Goal: Information Seeking & Learning: Learn about a topic

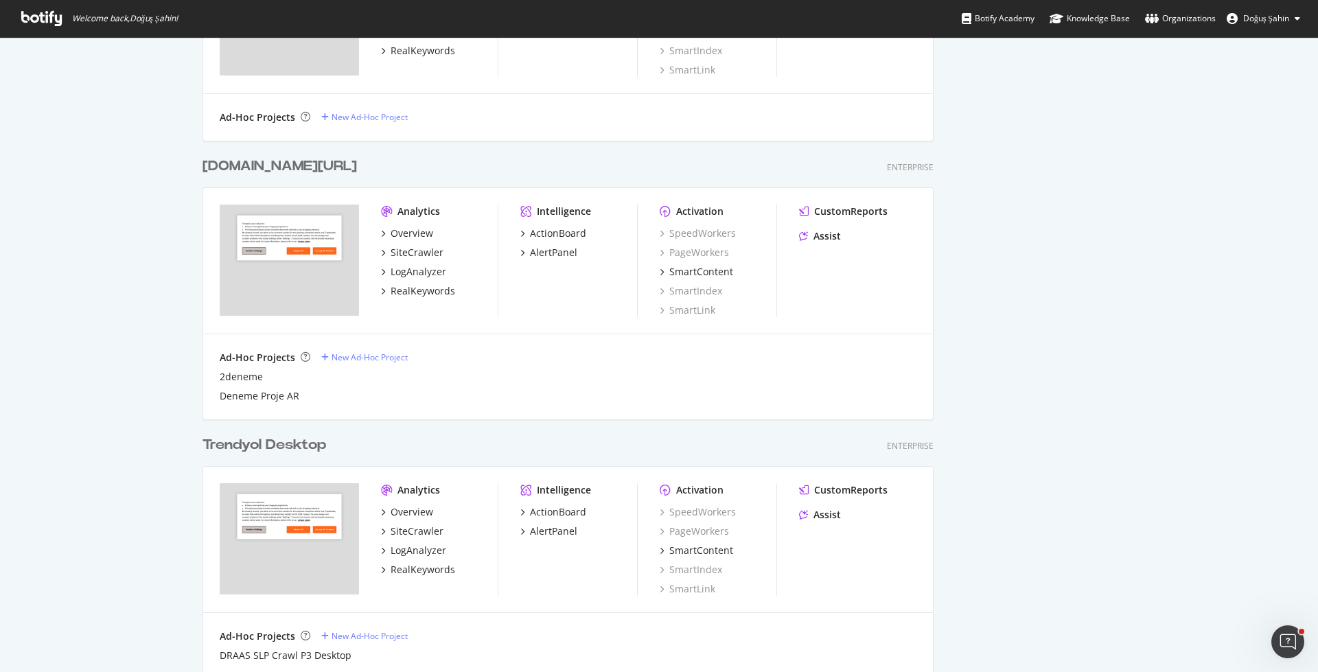
scroll to position [850, 0]
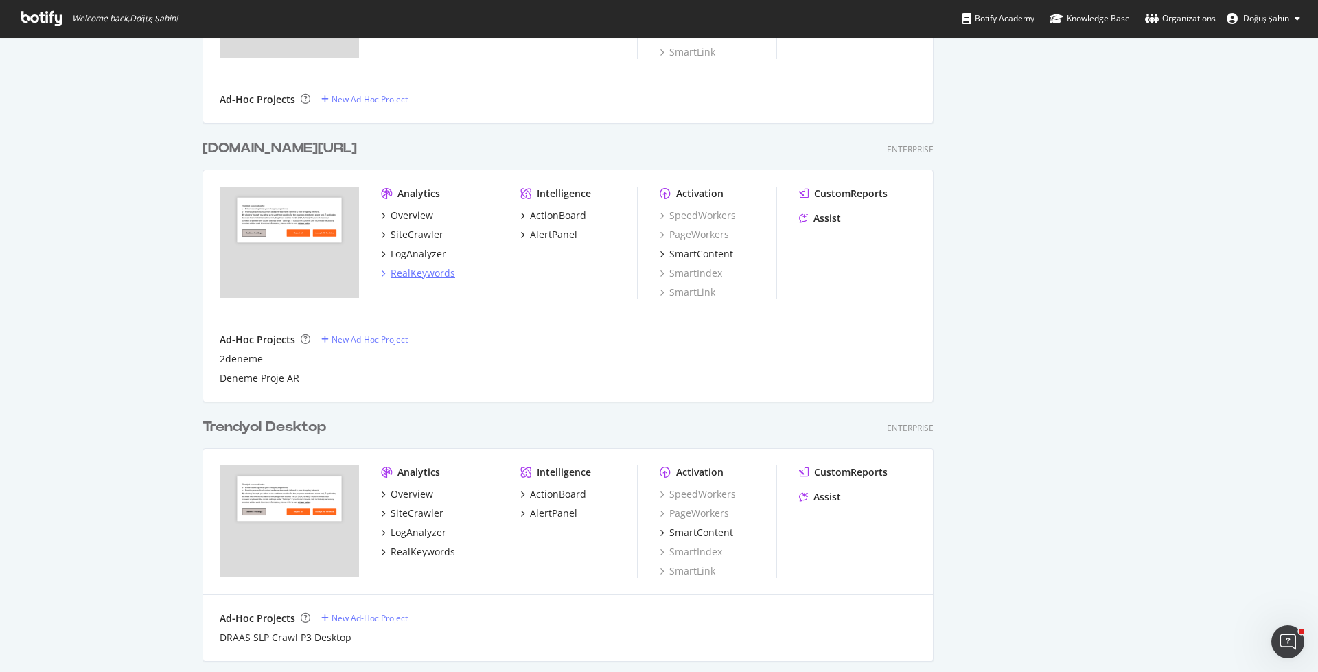
click at [435, 267] on div "RealKeywords" at bounding box center [423, 273] width 65 height 14
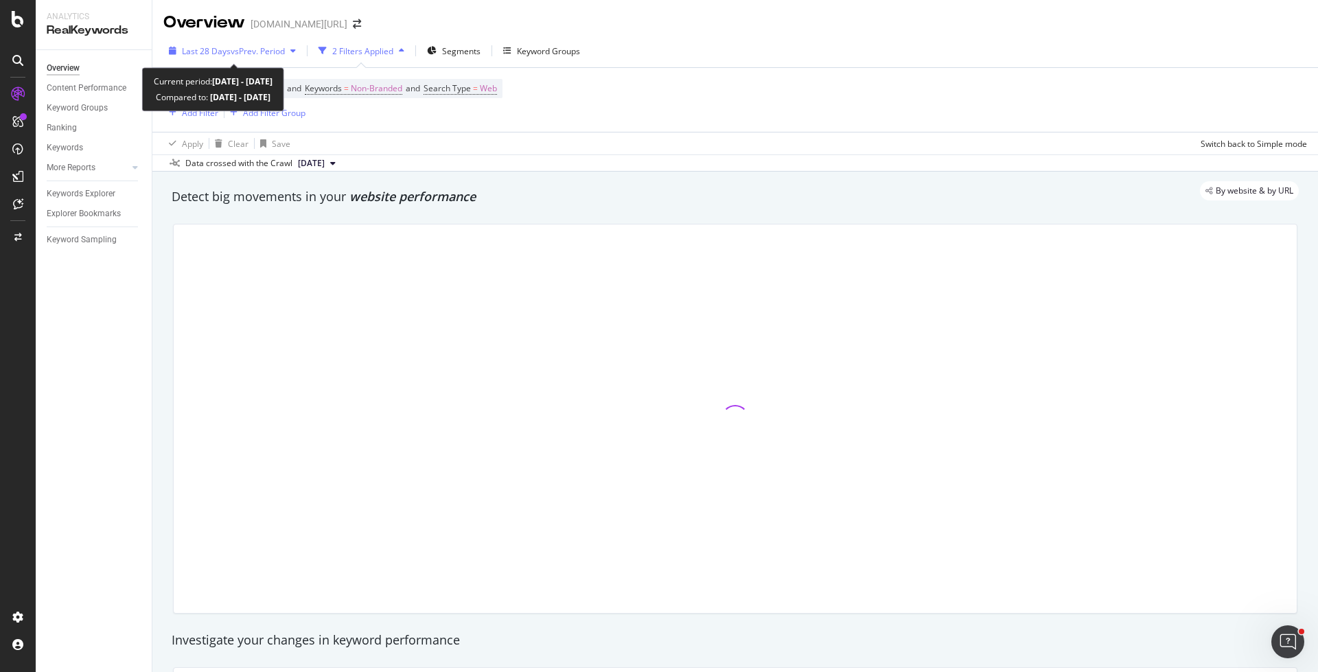
click at [251, 44] on div "Last 28 Days vs Prev. Period" at bounding box center [232, 50] width 138 height 21
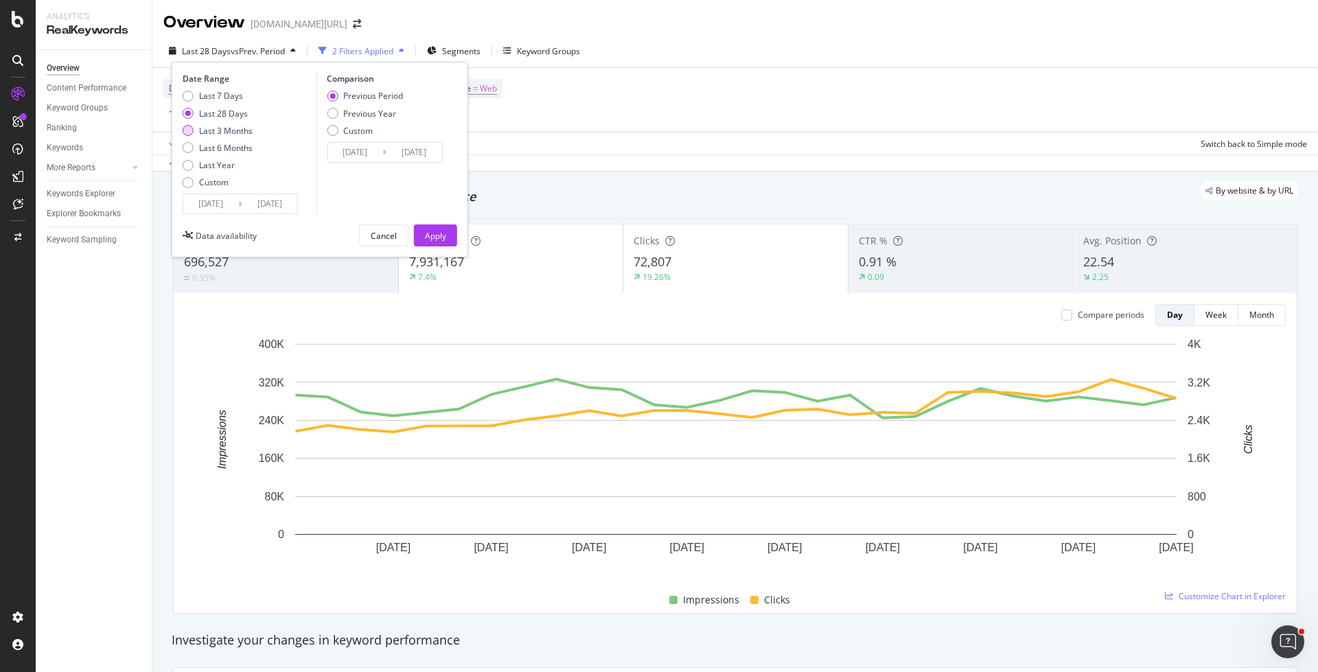
click at [246, 129] on div "Last 3 Months" at bounding box center [226, 131] width 54 height 12
type input "[DATE]"
click at [428, 235] on div "Apply" at bounding box center [435, 236] width 21 height 12
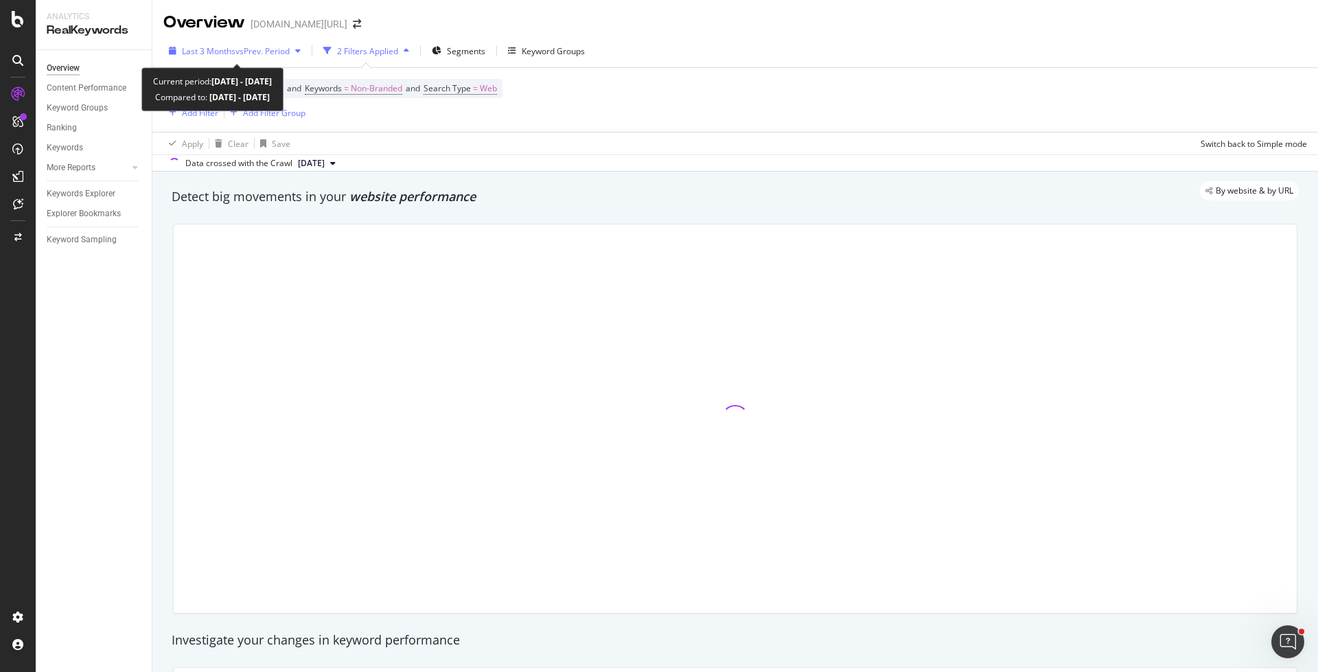
click at [267, 49] on span "vs Prev. Period" at bounding box center [262, 51] width 54 height 12
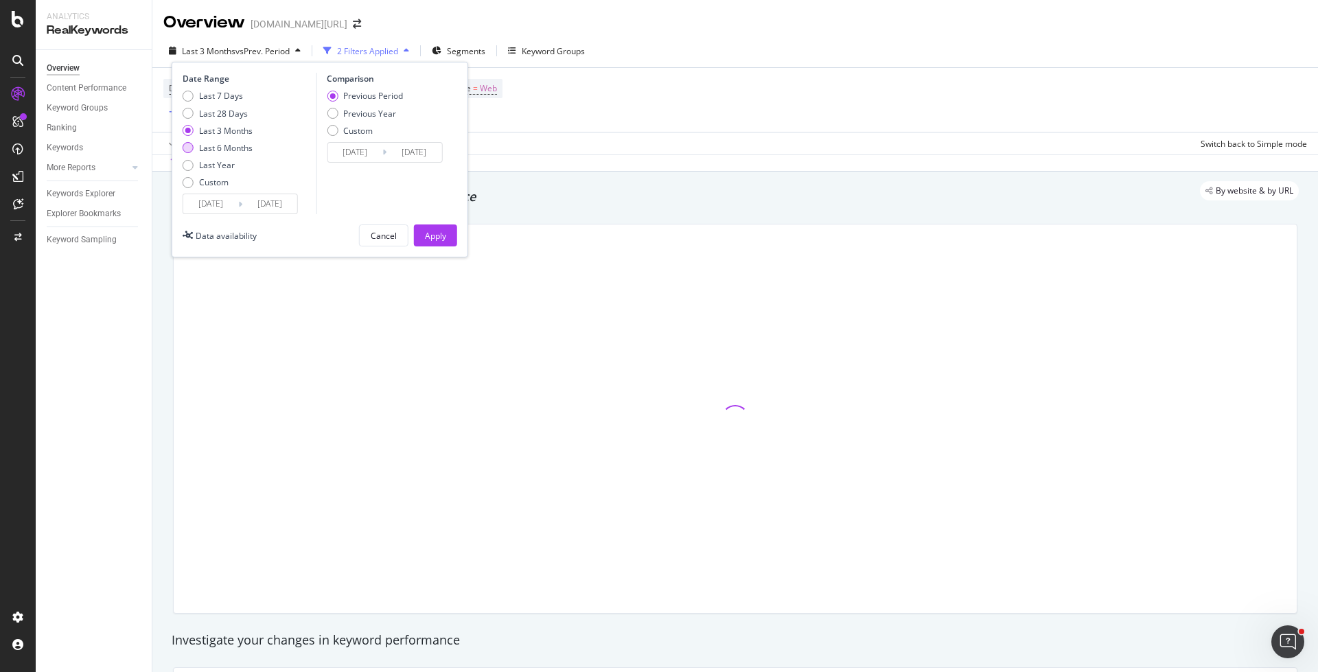
click at [230, 142] on div "Last 6 Months" at bounding box center [226, 148] width 54 height 12
type input "[DATE]"
click at [417, 235] on button "Apply" at bounding box center [435, 235] width 43 height 22
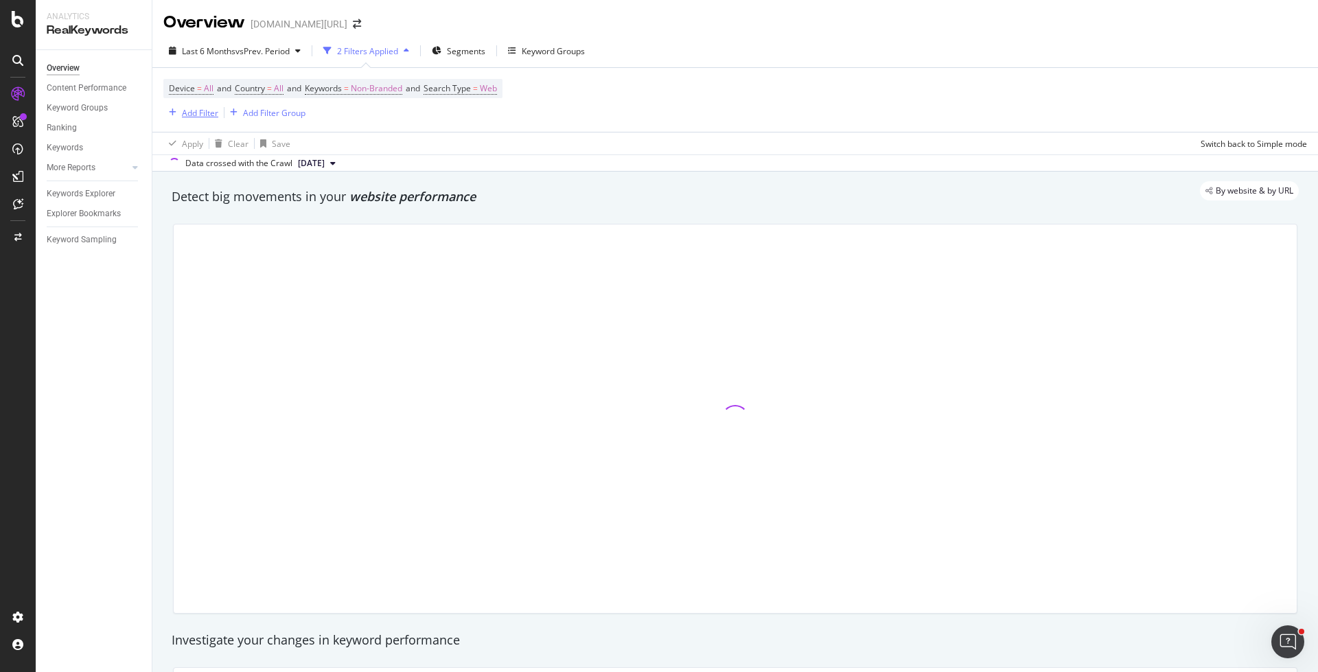
click at [209, 117] on div "Add Filter" at bounding box center [200, 113] width 36 height 12
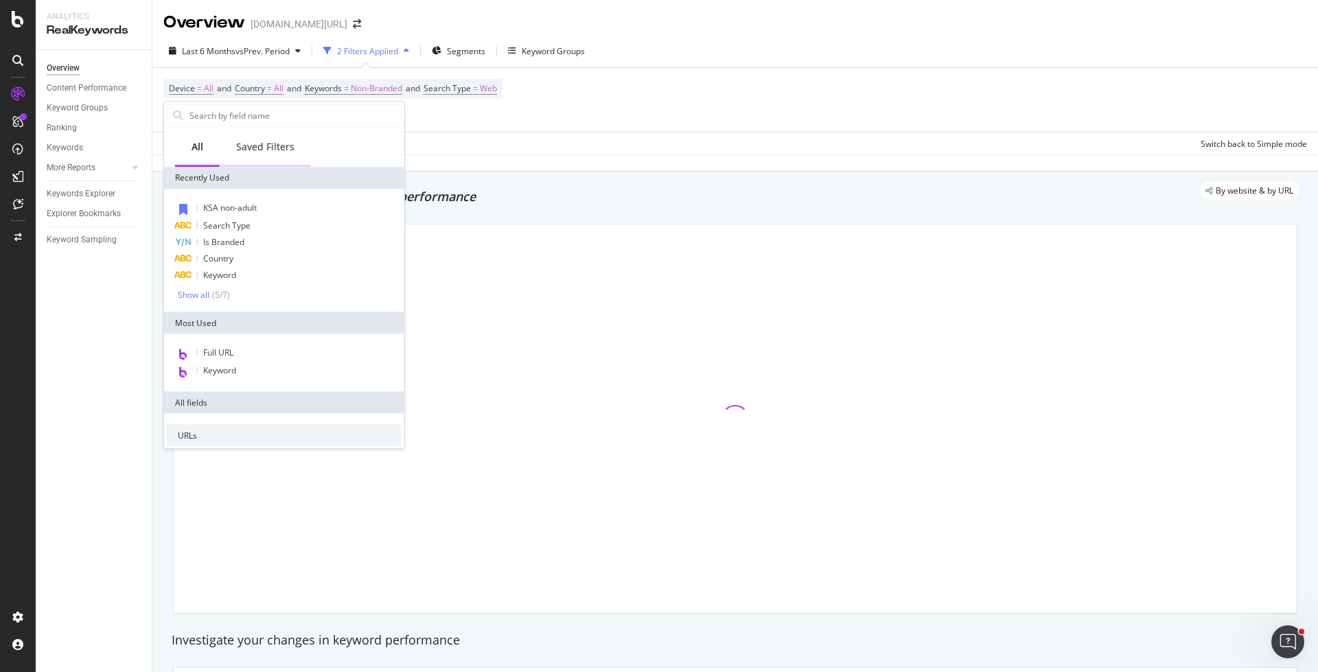
click at [254, 156] on div "Saved Filters" at bounding box center [265, 148] width 91 height 38
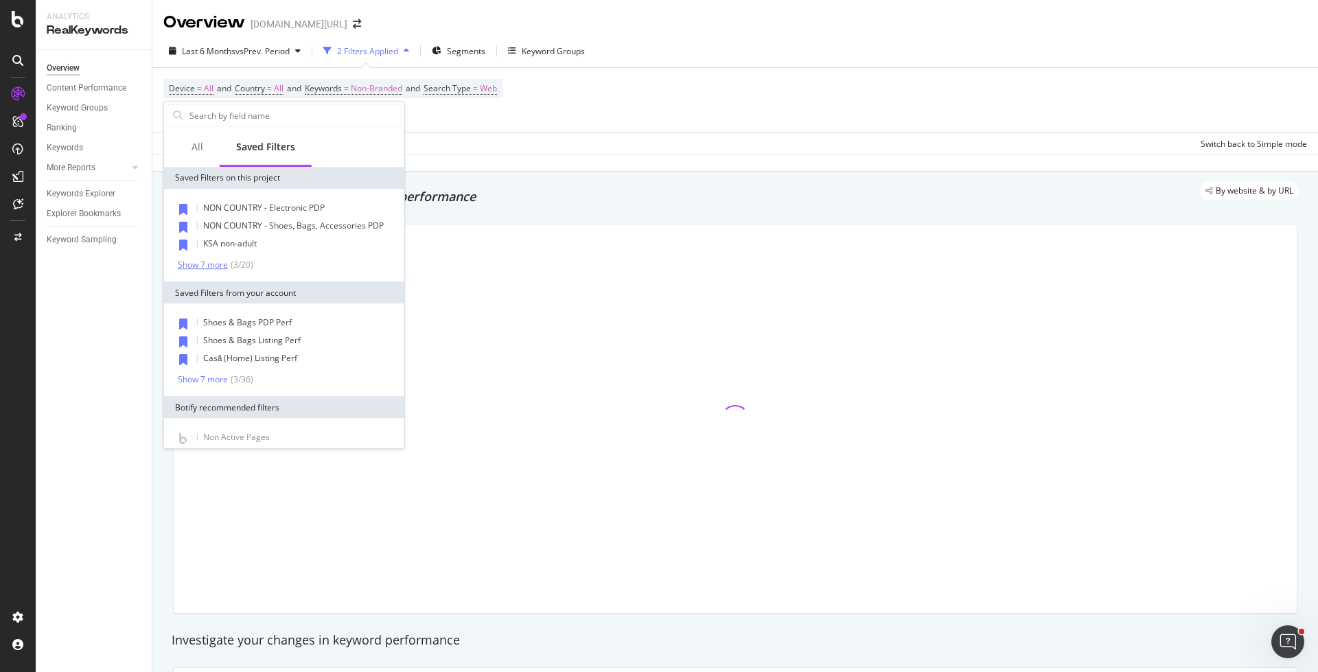
click at [212, 269] on div "Show 7 more" at bounding box center [203, 265] width 50 height 10
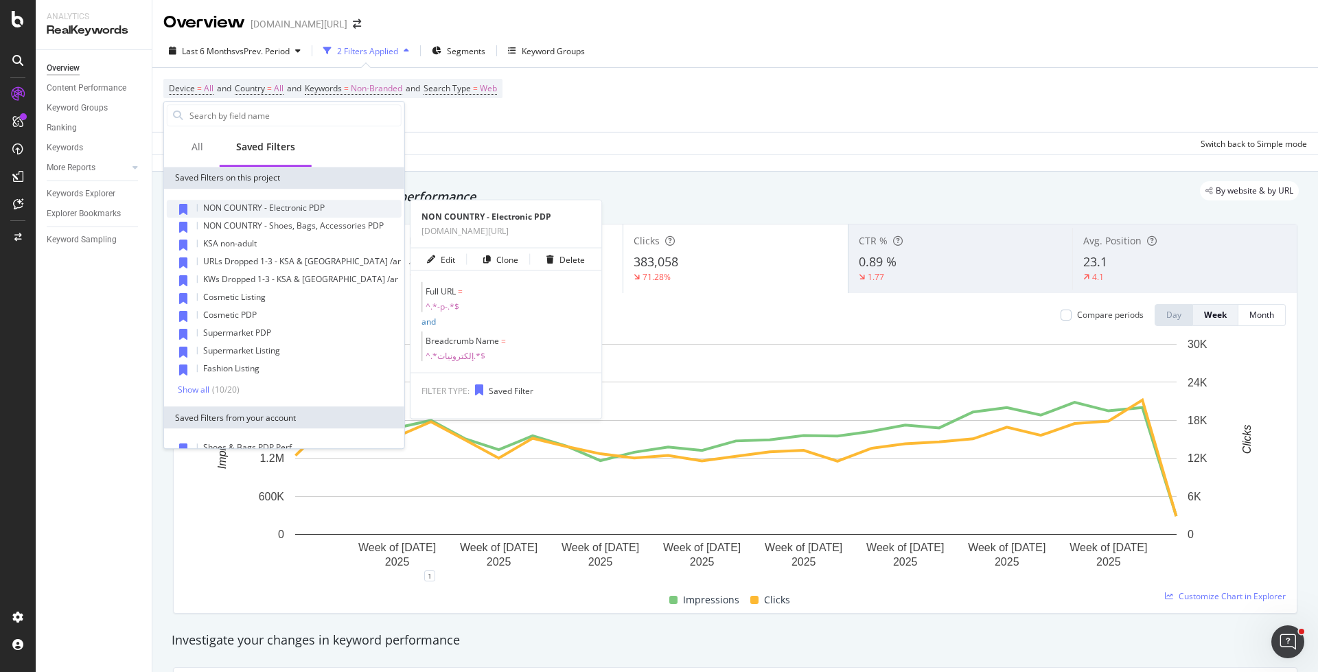
click at [308, 213] on div "NON COUNTRY - Electronic PDP" at bounding box center [284, 209] width 235 height 18
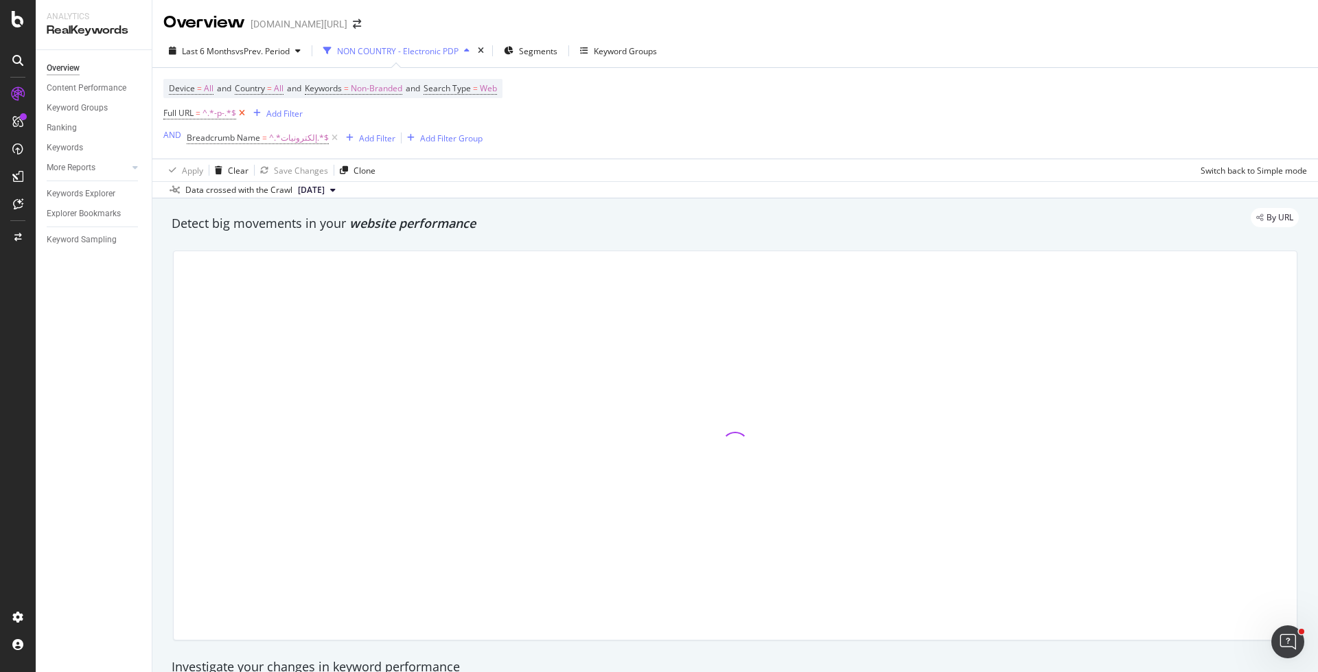
click at [244, 115] on icon at bounding box center [242, 113] width 12 height 14
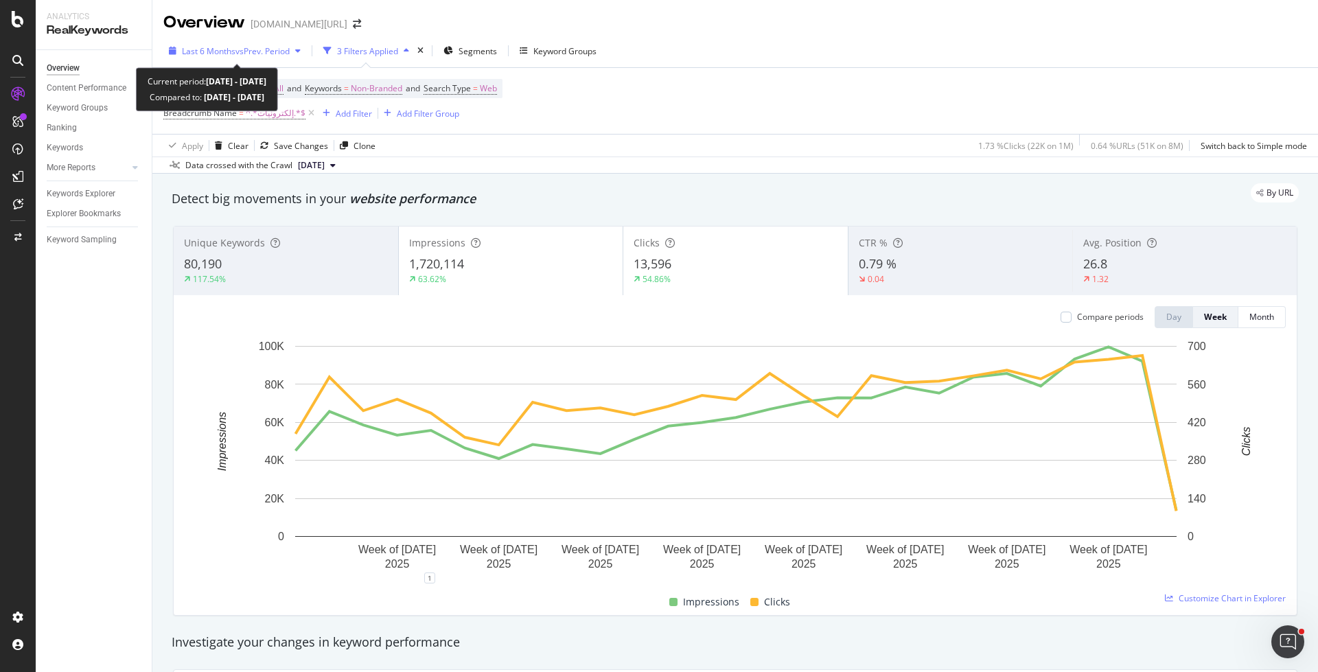
click at [290, 55] on span "vs Prev. Period" at bounding box center [262, 51] width 54 height 12
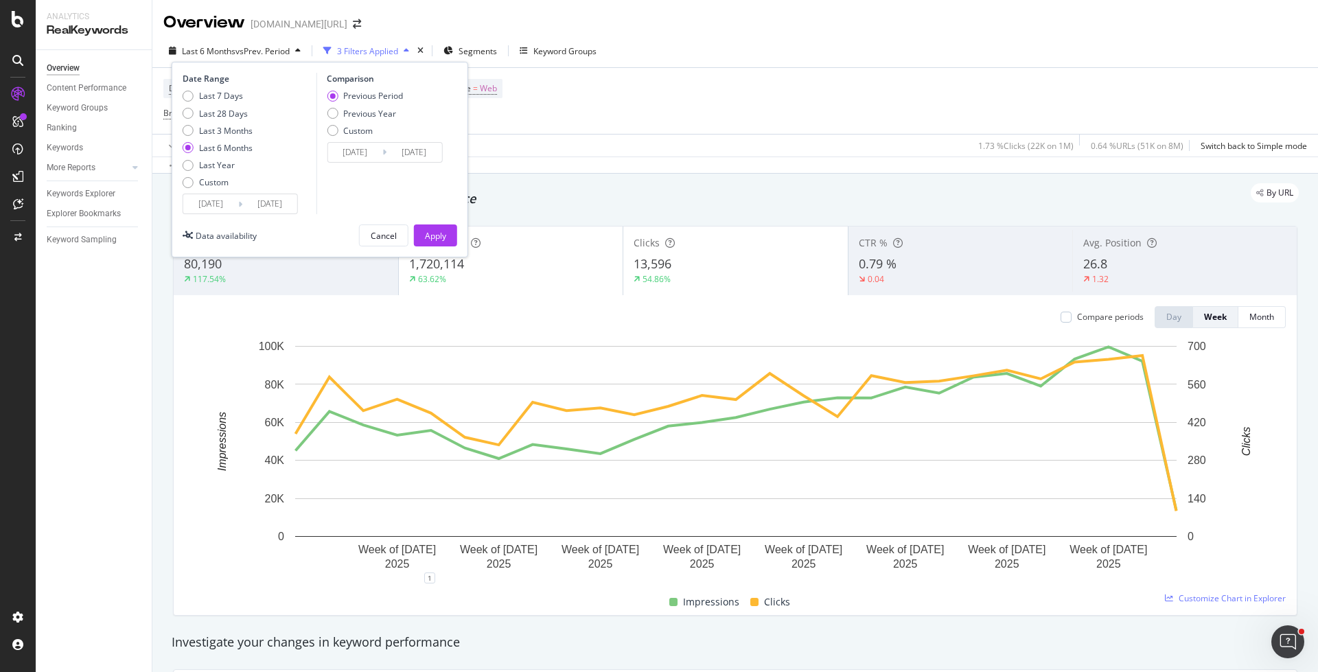
click at [216, 200] on input "[DATE]" at bounding box center [210, 203] width 55 height 19
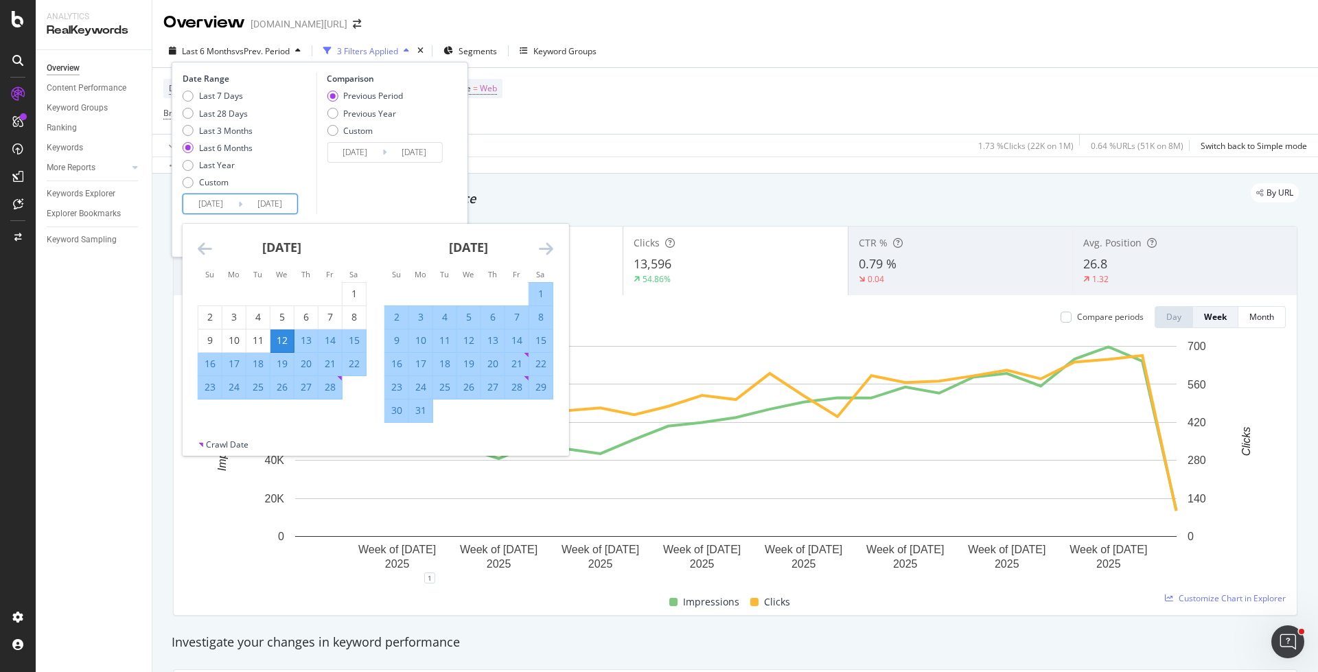
click at [547, 295] on div "1" at bounding box center [540, 294] width 23 height 14
type input "[DATE]"
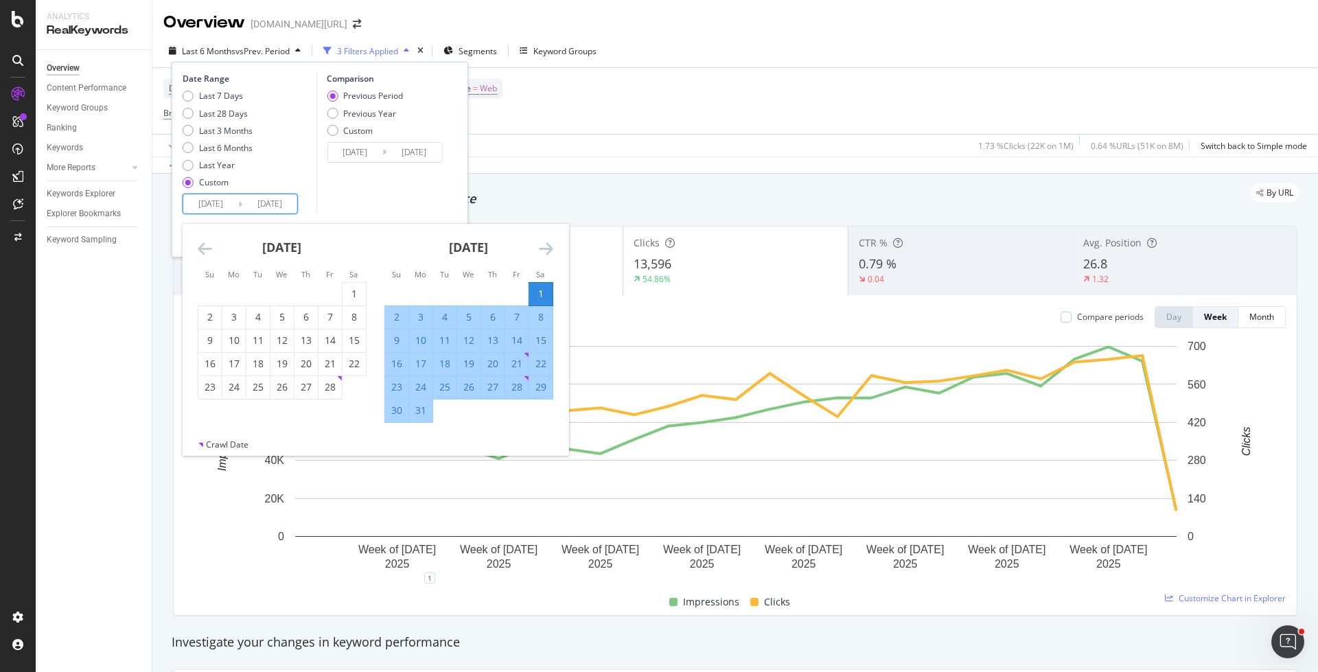
click at [546, 253] on icon "Move forward to switch to the next month." at bounding box center [546, 248] width 14 height 16
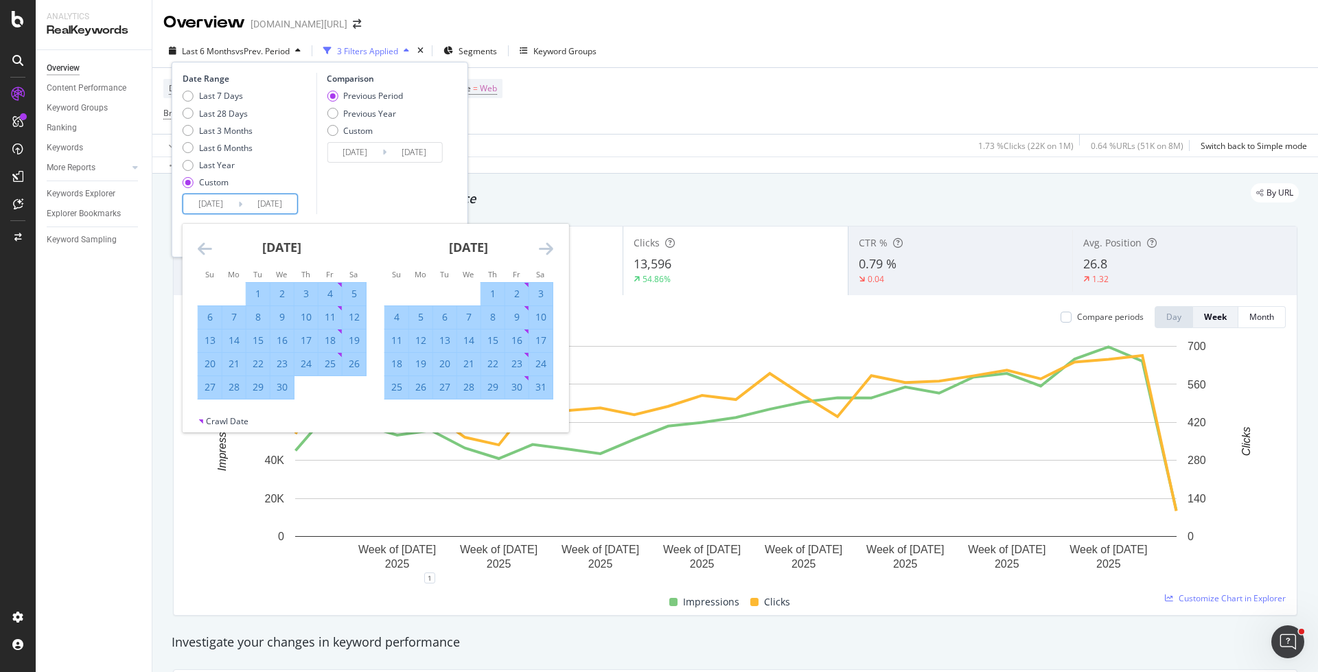
click at [546, 253] on icon "Move forward to switch to the next month." at bounding box center [546, 248] width 14 height 16
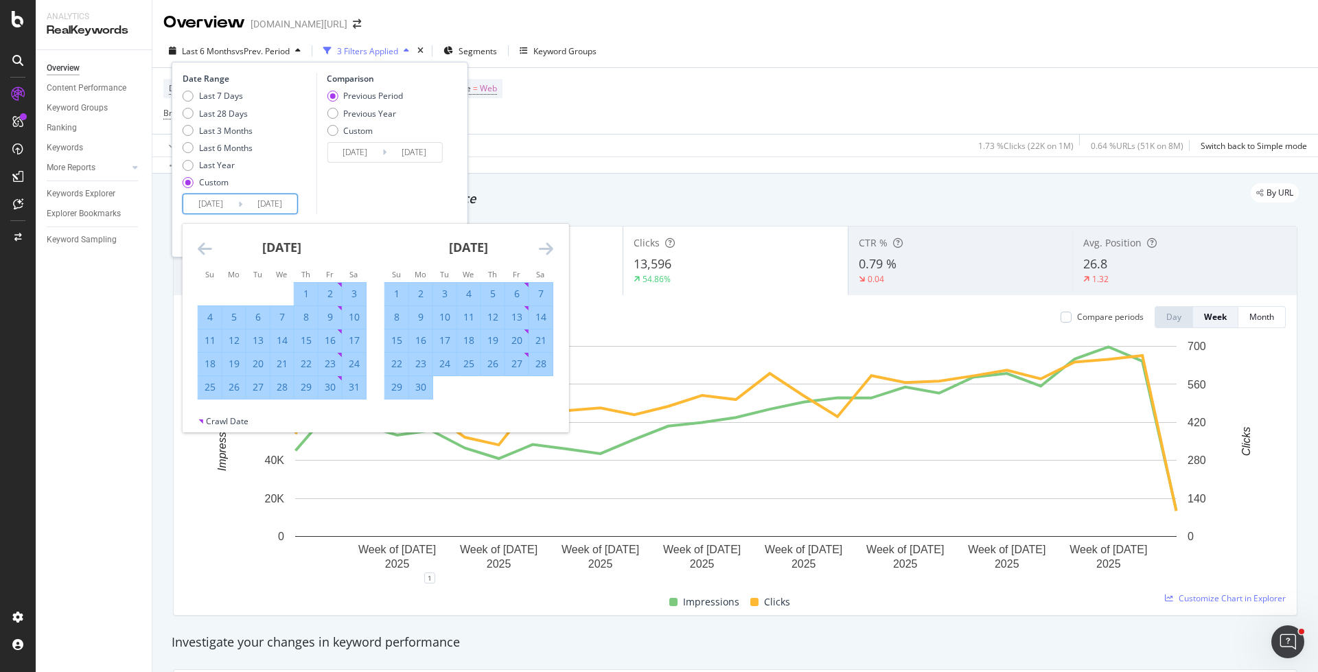
click at [546, 253] on icon "Move forward to switch to the next month." at bounding box center [546, 248] width 14 height 16
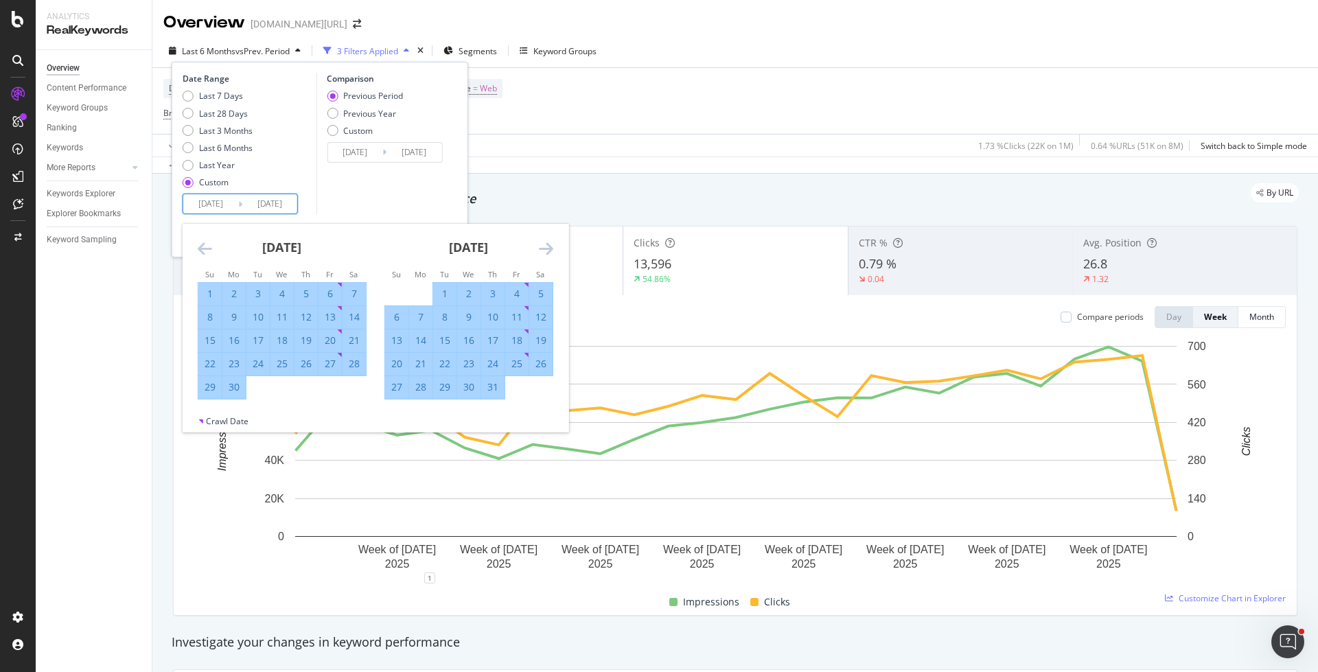
click at [546, 253] on icon "Move forward to switch to the next month." at bounding box center [546, 248] width 14 height 16
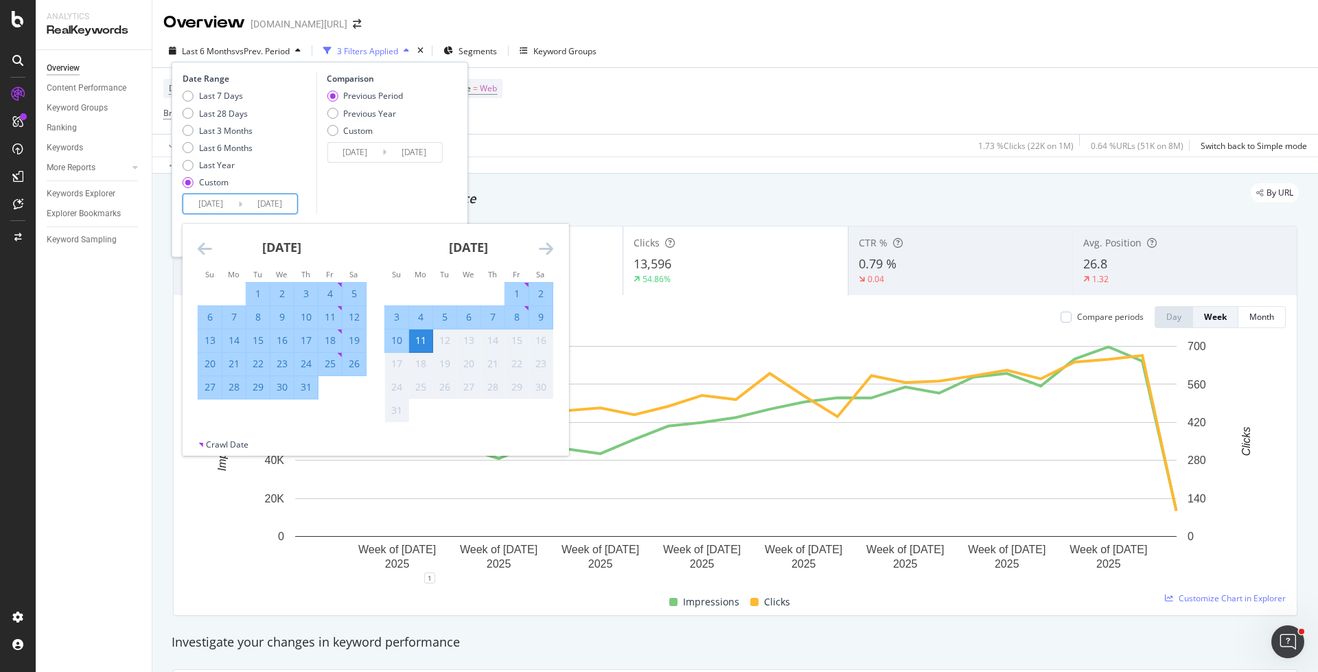
click at [511, 295] on div "1" at bounding box center [516, 294] width 23 height 14
type input "[DATE]"
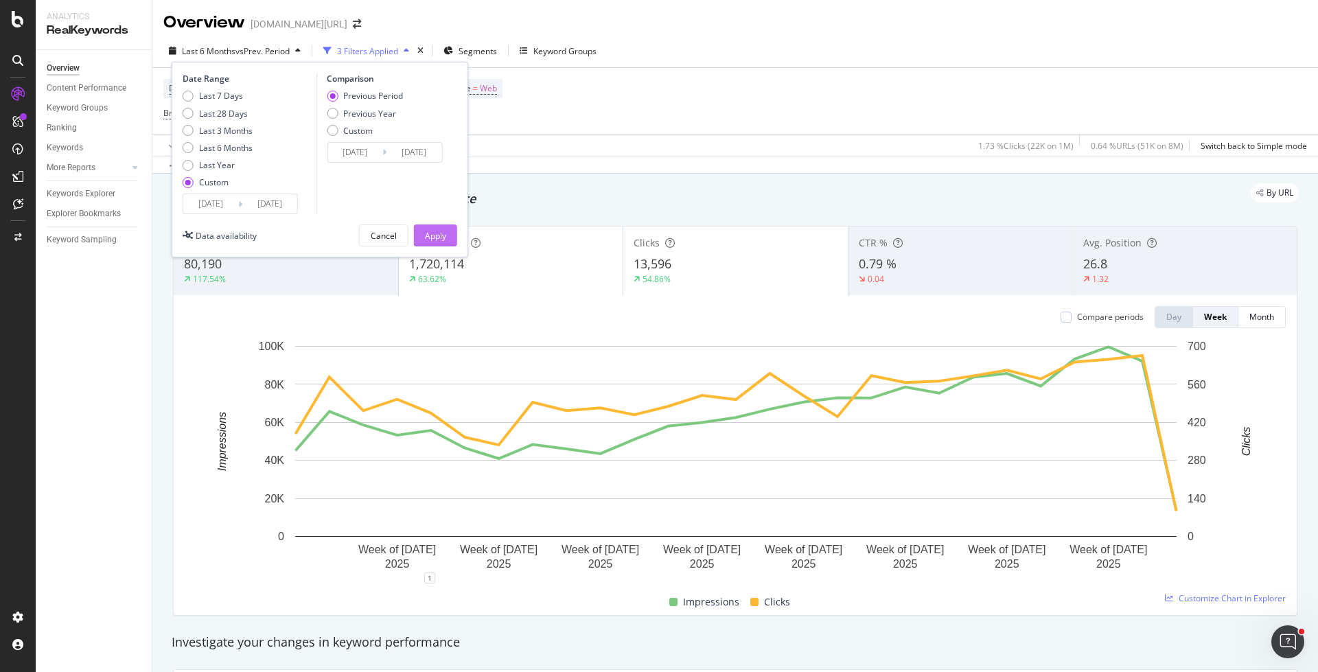
click at [437, 235] on div "Apply" at bounding box center [435, 236] width 21 height 12
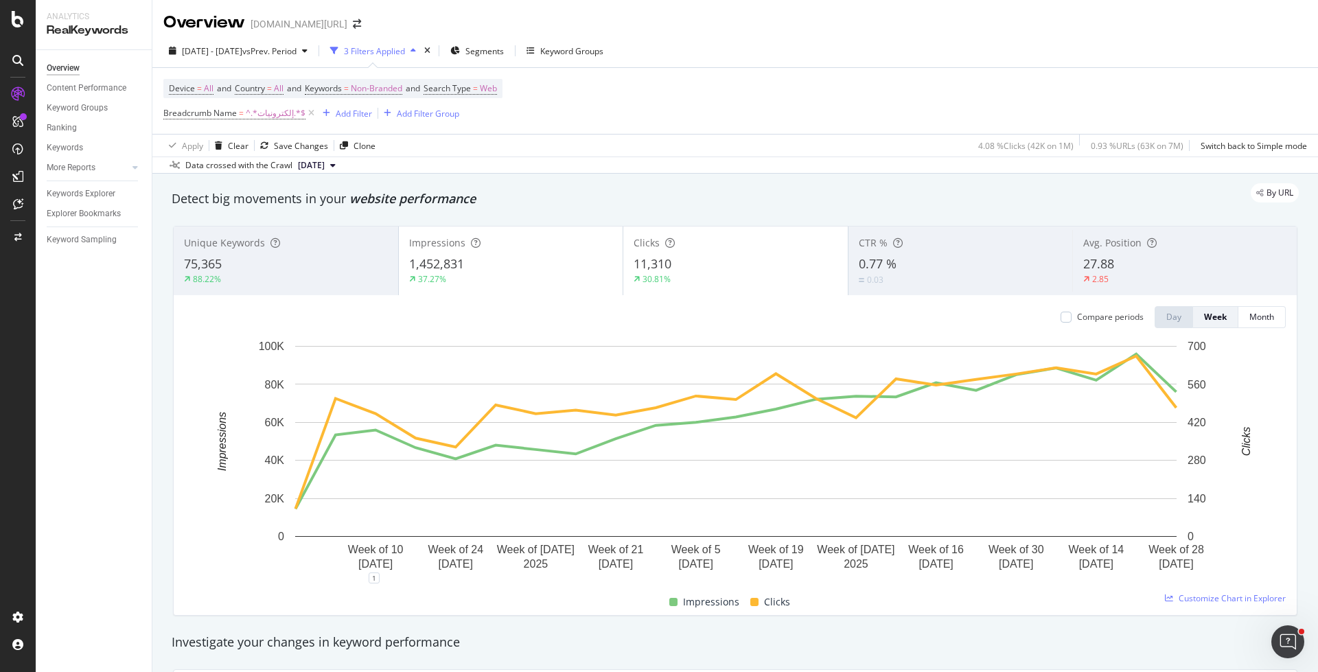
click at [715, 280] on div "30.81%" at bounding box center [735, 279] width 204 height 12
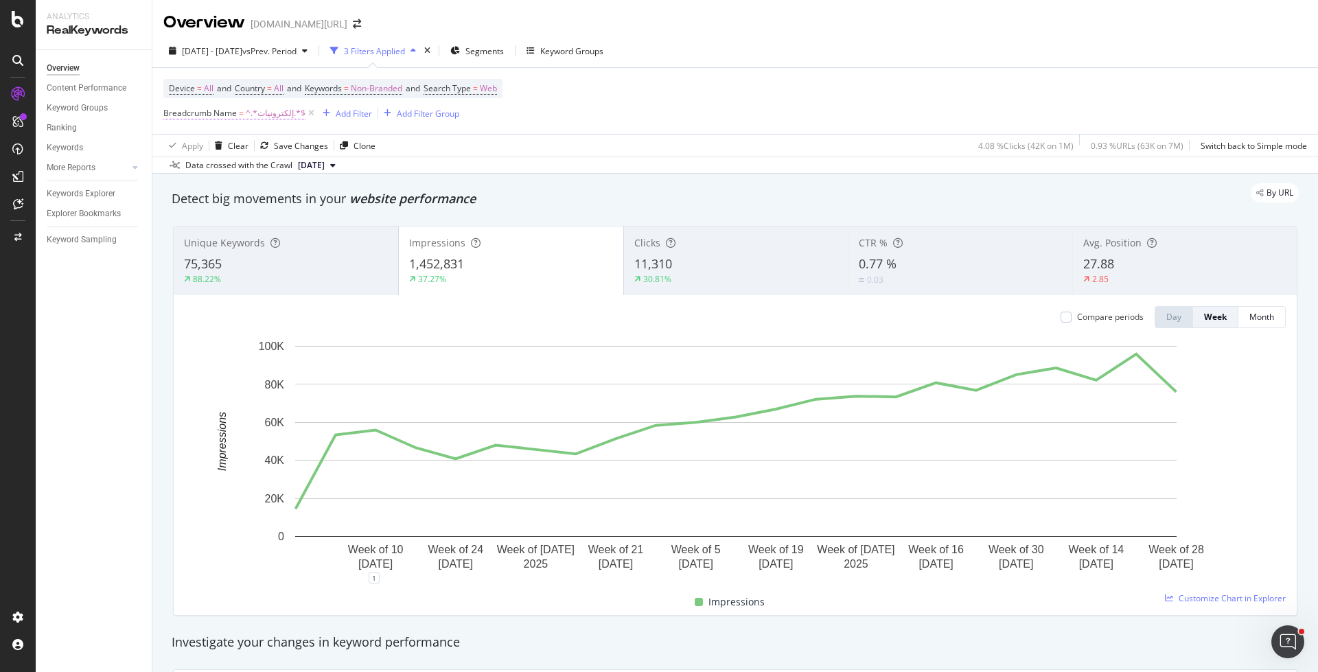
click at [262, 116] on span "^.*إلكترونيات.*$" at bounding box center [276, 113] width 60 height 19
click at [246, 165] on input "إلكترونيات" at bounding box center [241, 170] width 130 height 22
click at [507, 169] on div "Data crossed with the Crawl [DATE]" at bounding box center [734, 164] width 1165 height 16
click at [684, 259] on div "11,310" at bounding box center [736, 264] width 204 height 18
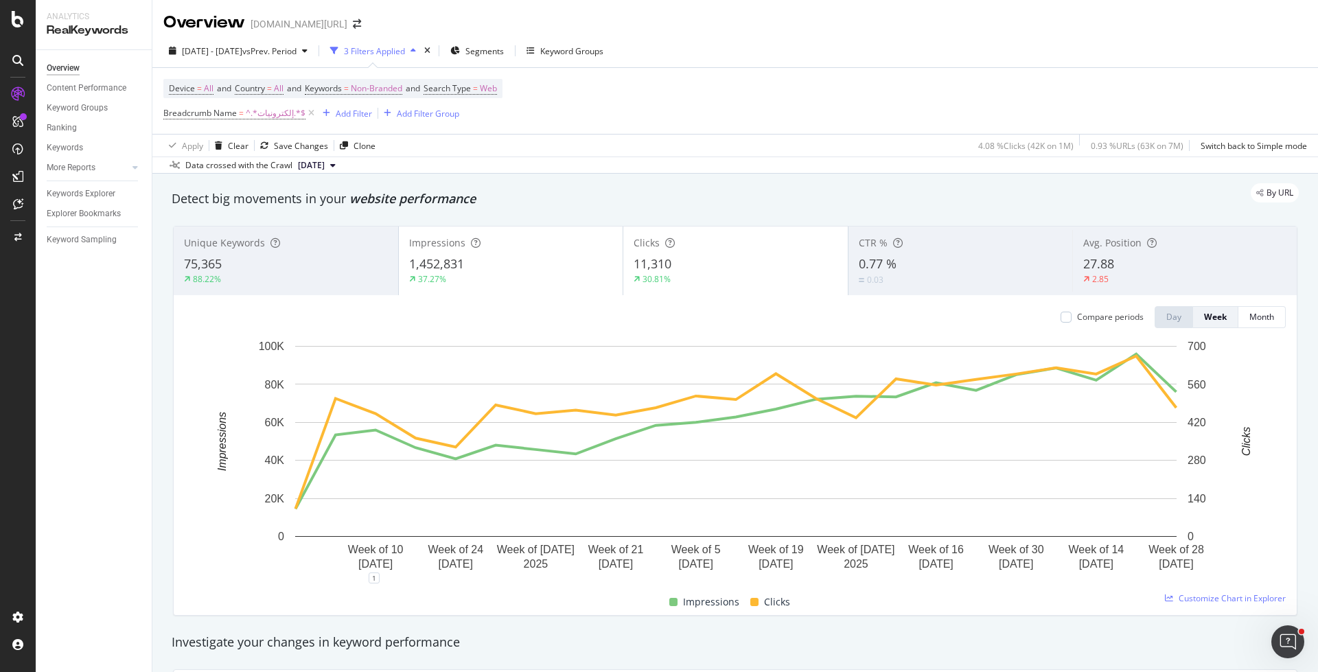
click at [673, 277] on div "30.81%" at bounding box center [735, 279] width 204 height 12
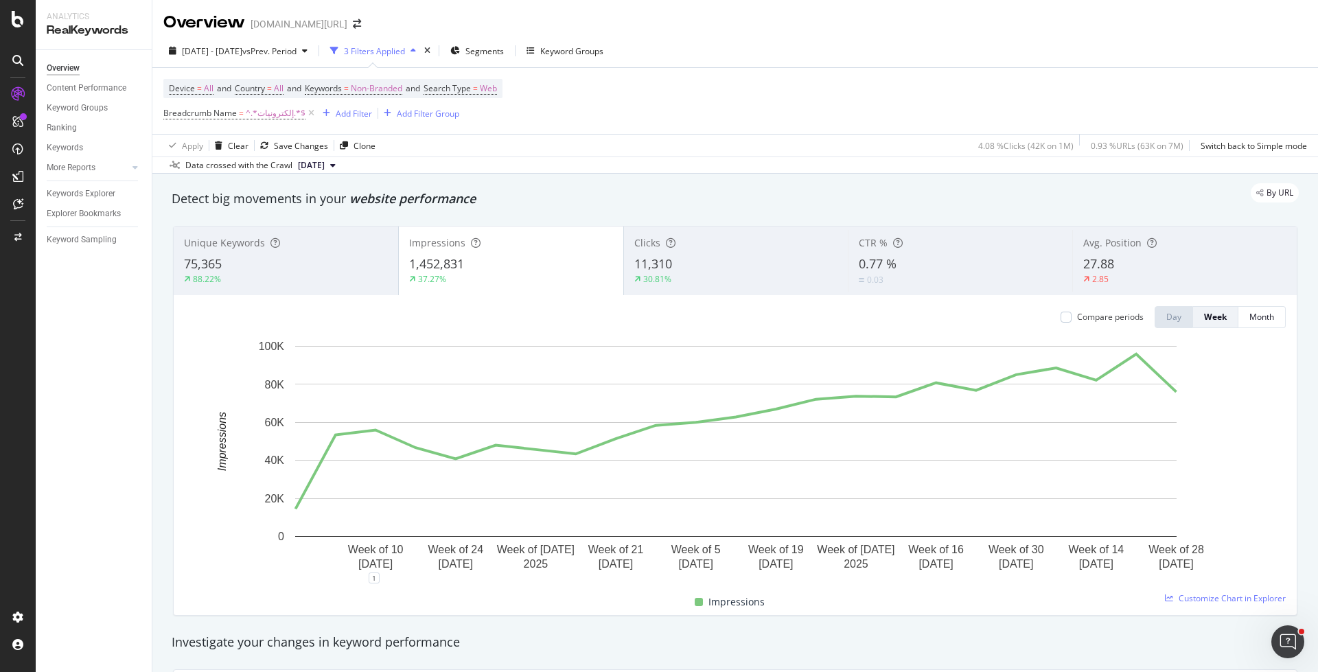
click at [706, 264] on div "11,310" at bounding box center [736, 264] width 204 height 18
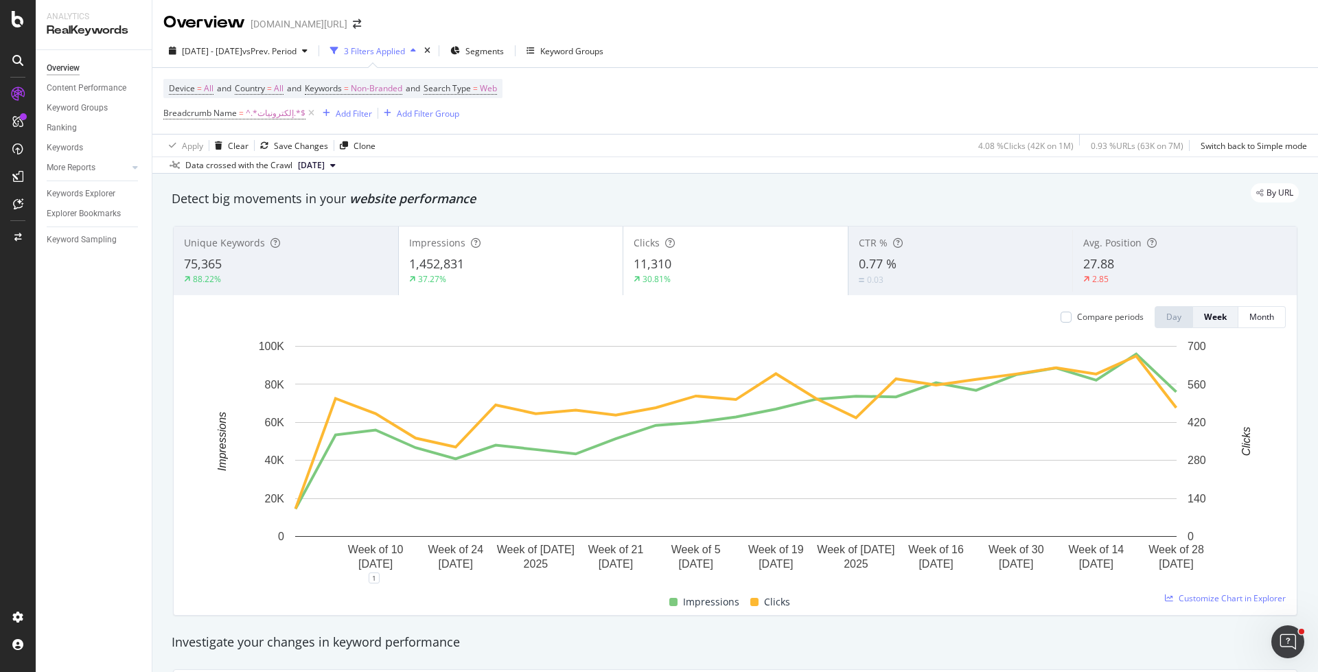
click at [526, 255] on div "1,452,831" at bounding box center [511, 264] width 204 height 18
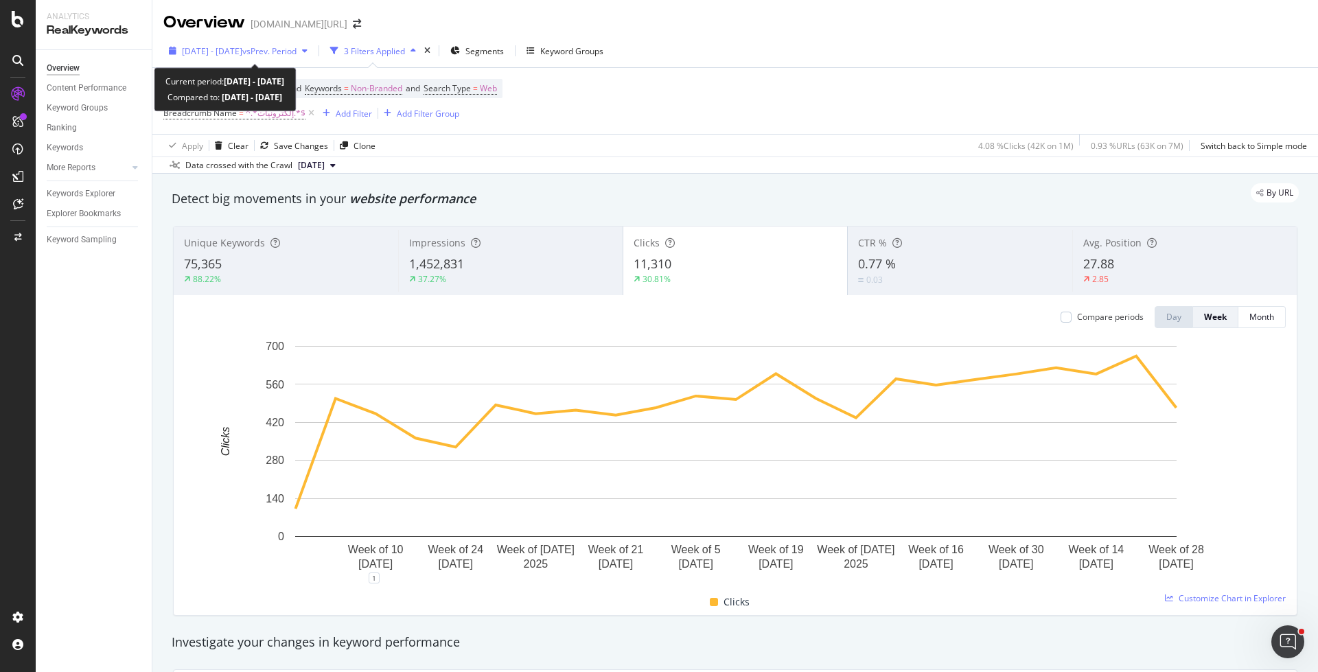
click at [242, 49] on span "[DATE] - [DATE]" at bounding box center [212, 51] width 60 height 12
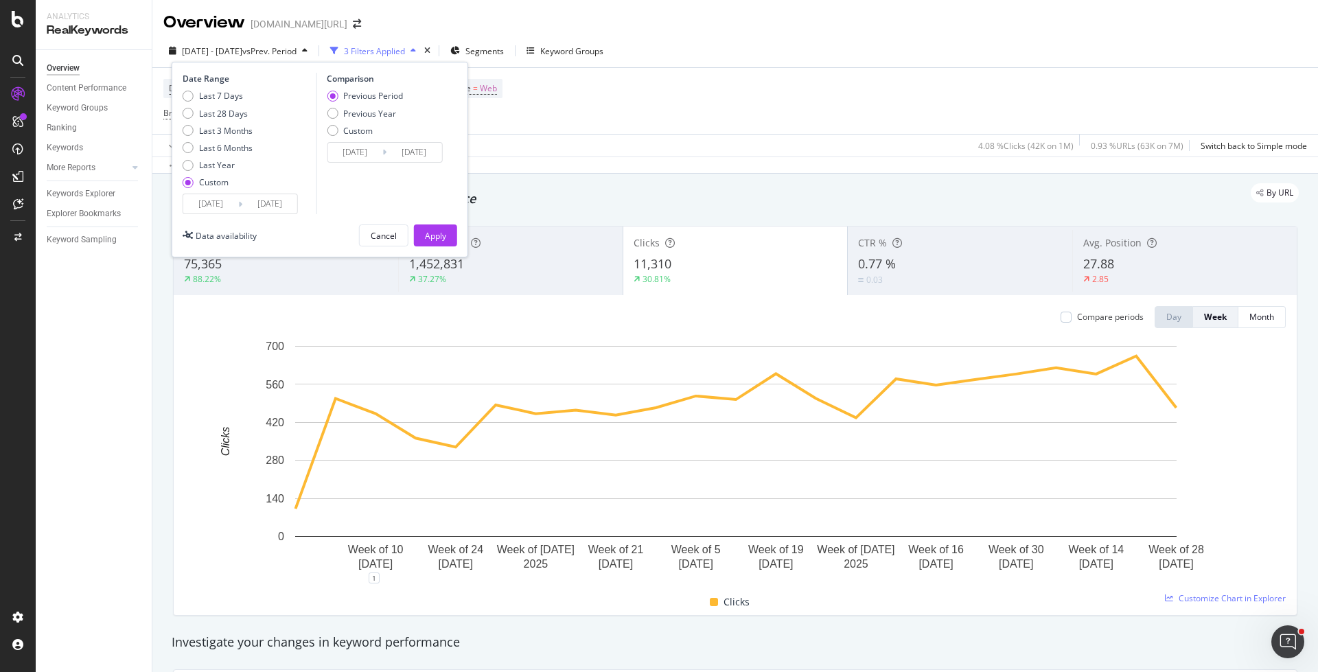
click at [214, 191] on div "Last 7 Days Last 28 Days Last 3 Months Last 6 Months Last Year Custom" at bounding box center [218, 142] width 70 height 104
click at [214, 202] on input "[DATE]" at bounding box center [210, 203] width 55 height 19
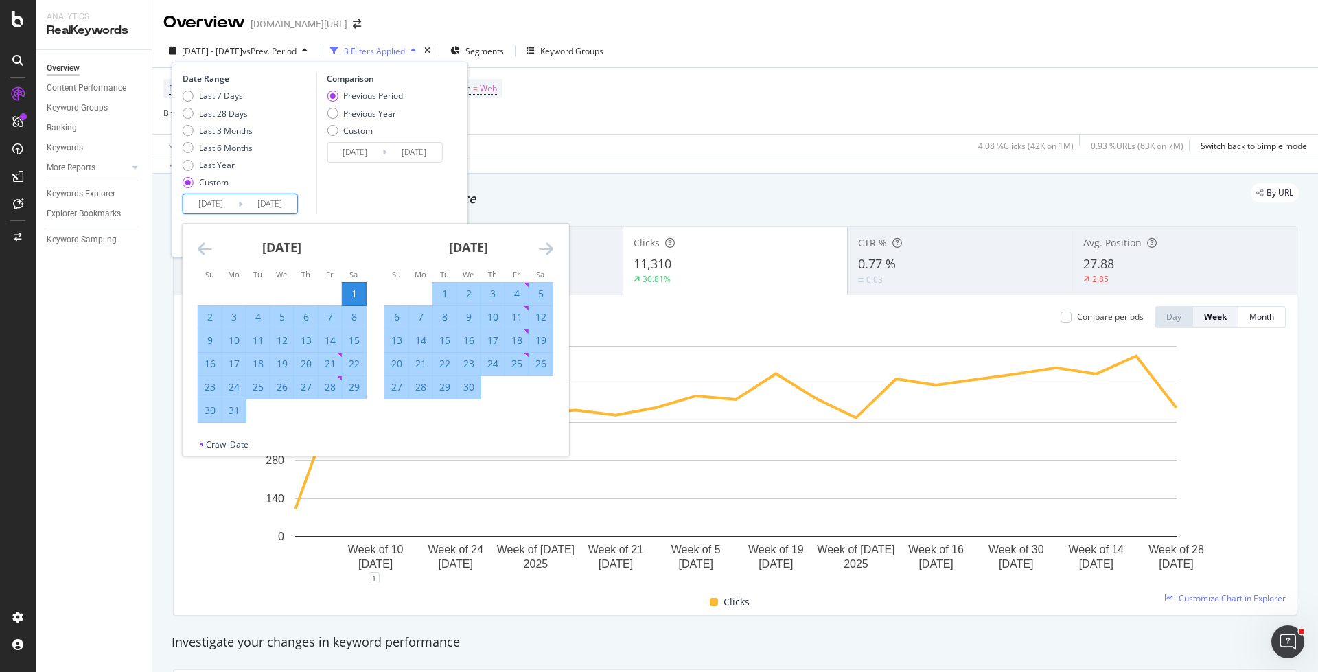
click at [354, 299] on div "1" at bounding box center [353, 294] width 23 height 14
click at [547, 240] on icon "Move forward to switch to the next month." at bounding box center [546, 248] width 14 height 16
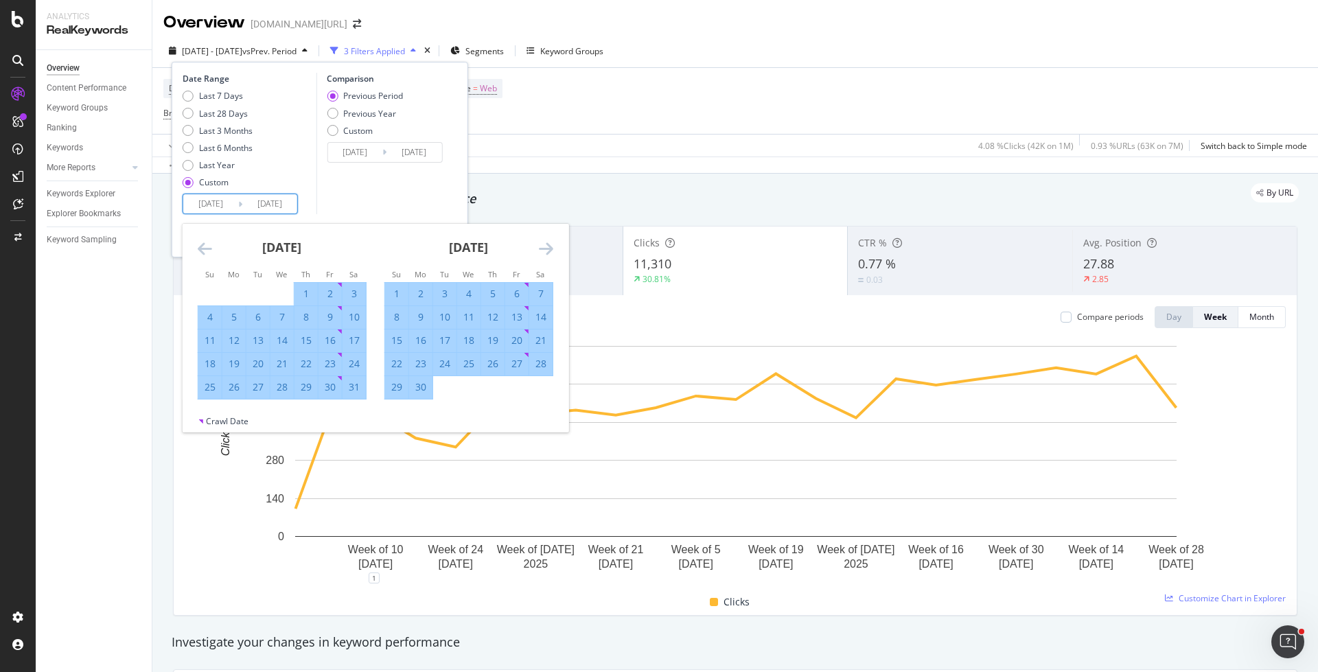
click at [547, 242] on icon "Move forward to switch to the next month." at bounding box center [546, 248] width 14 height 16
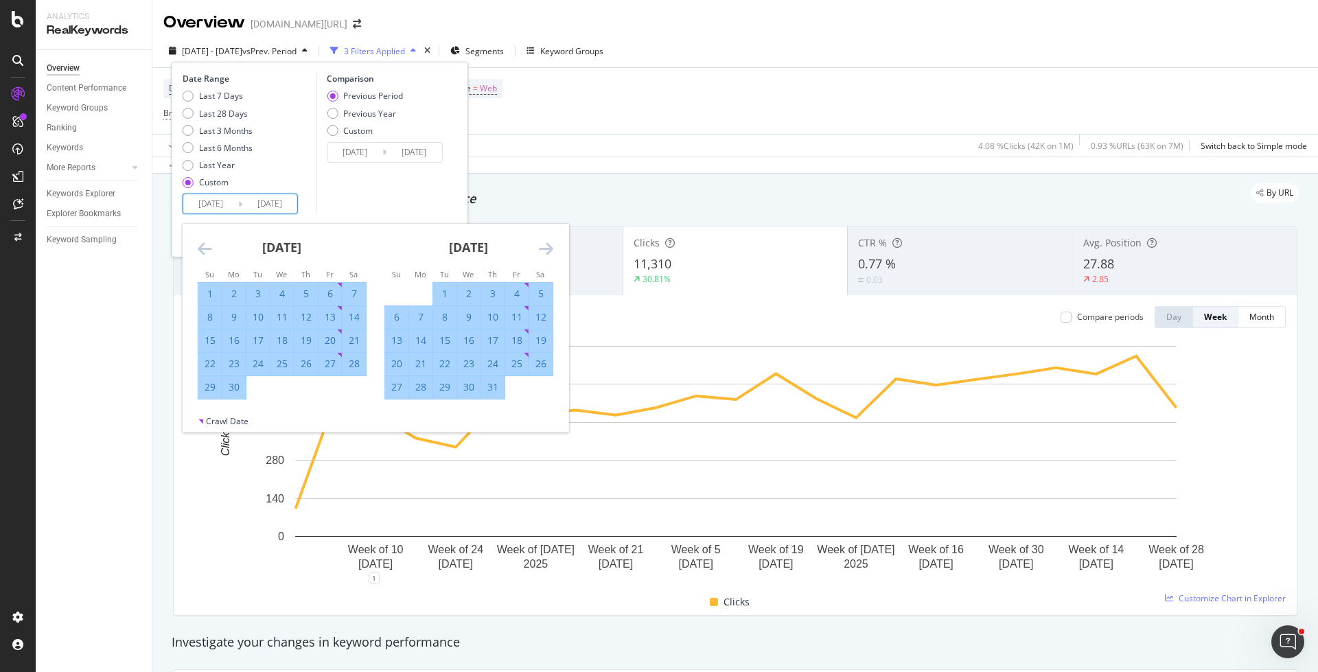
click at [547, 242] on icon "Move forward to switch to the next month." at bounding box center [546, 248] width 14 height 16
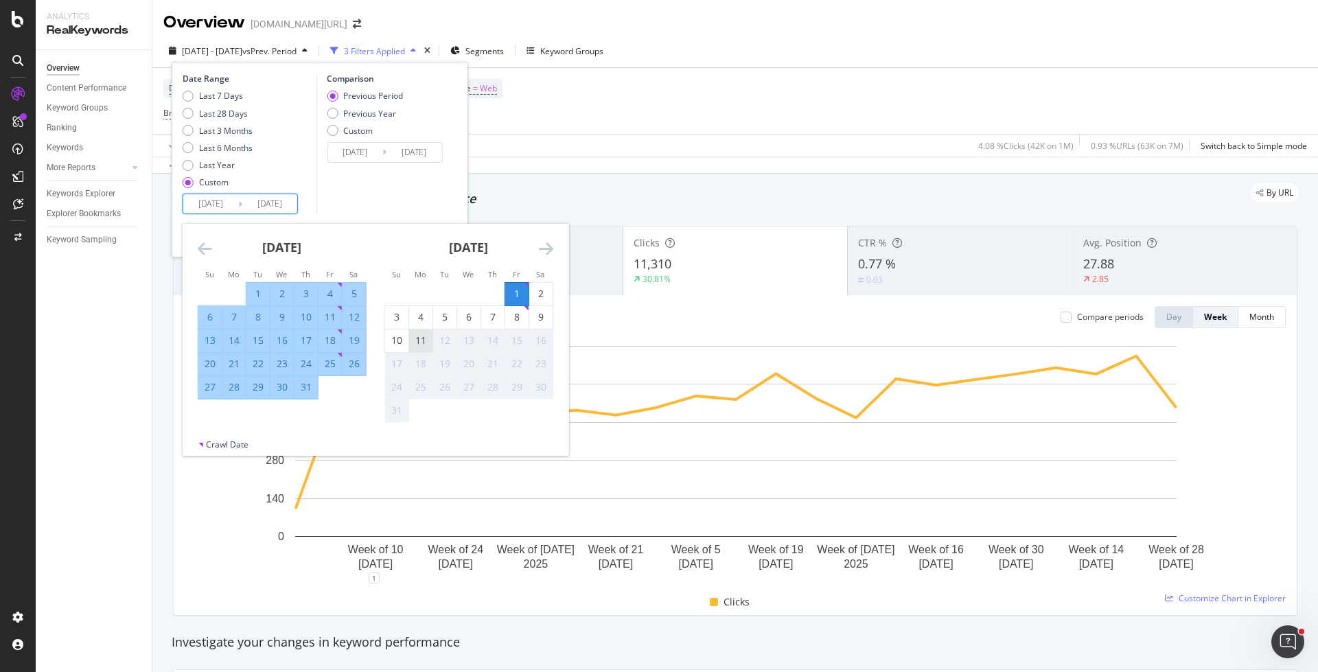
click at [419, 339] on div "11" at bounding box center [420, 341] width 23 height 14
type input "[DATE]"
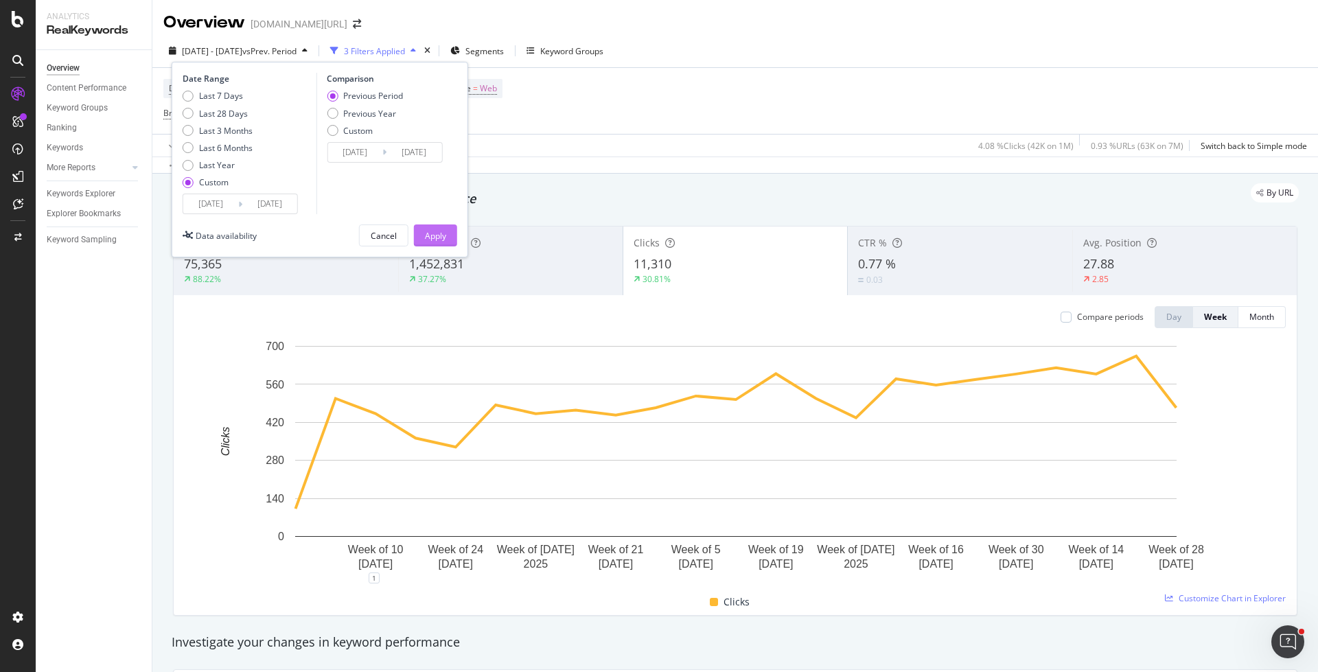
click at [439, 233] on div "Apply" at bounding box center [435, 236] width 21 height 12
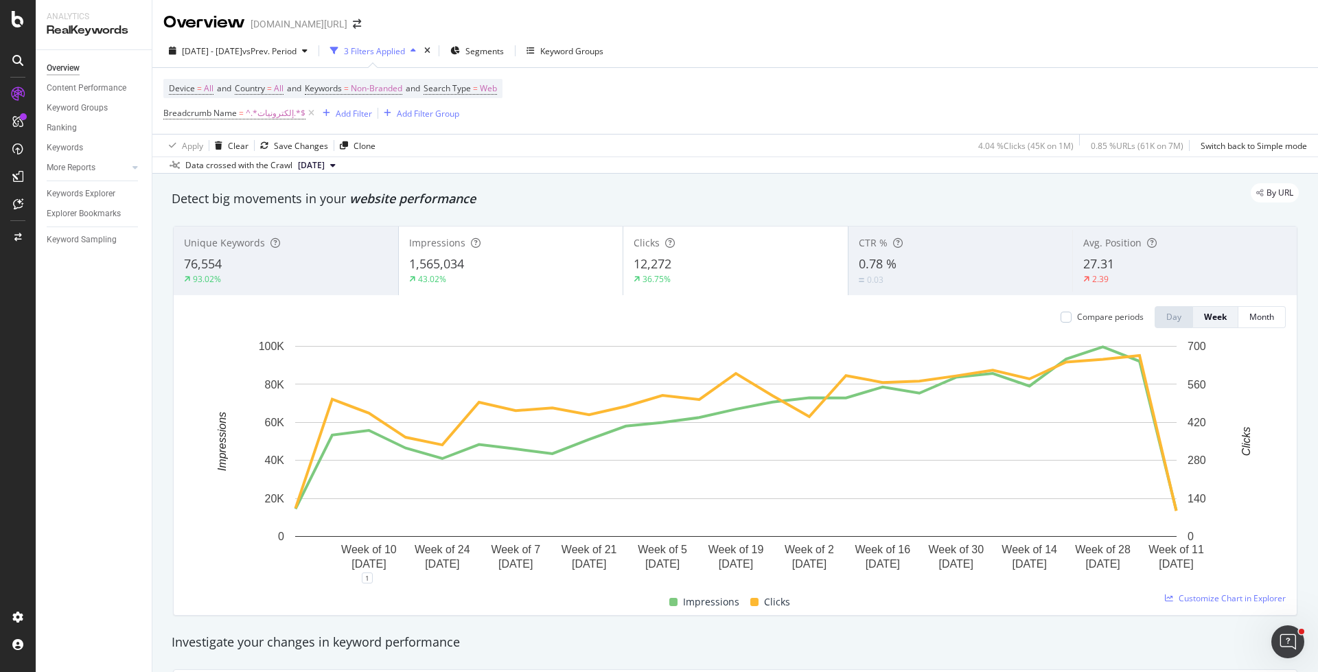
click at [539, 286] on div "Impressions 1,565,034 43.02%" at bounding box center [511, 261] width 224 height 62
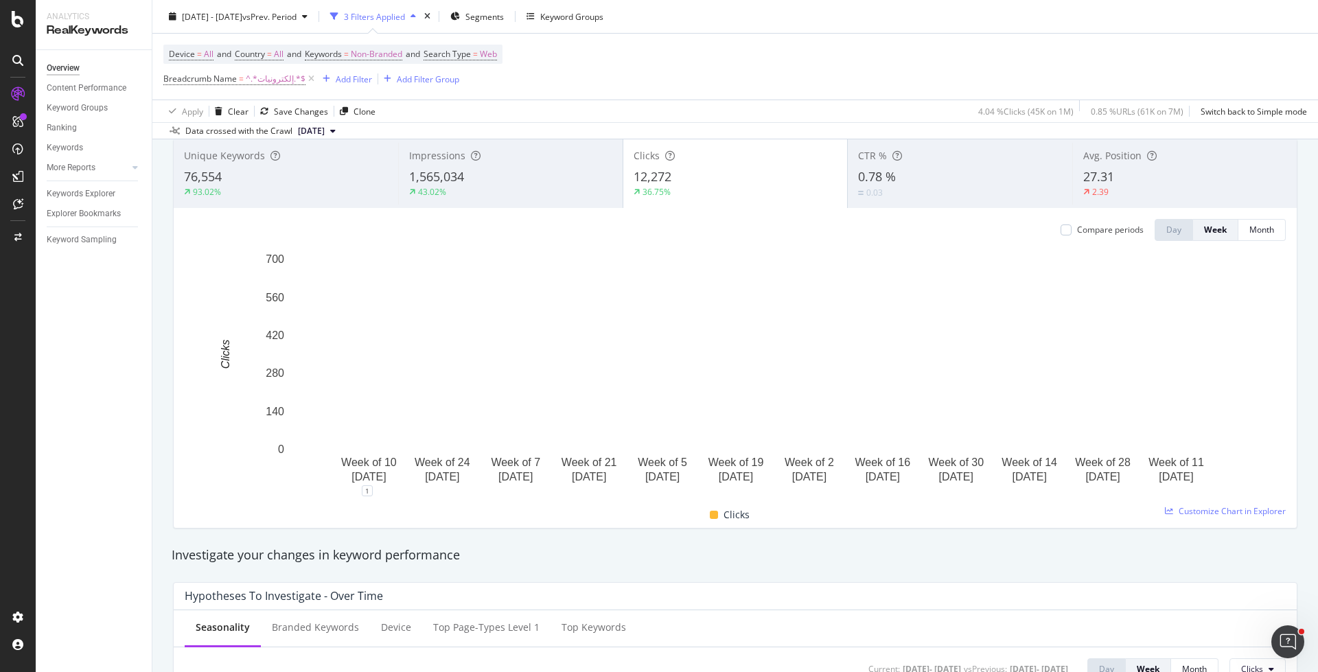
scroll to position [32, 0]
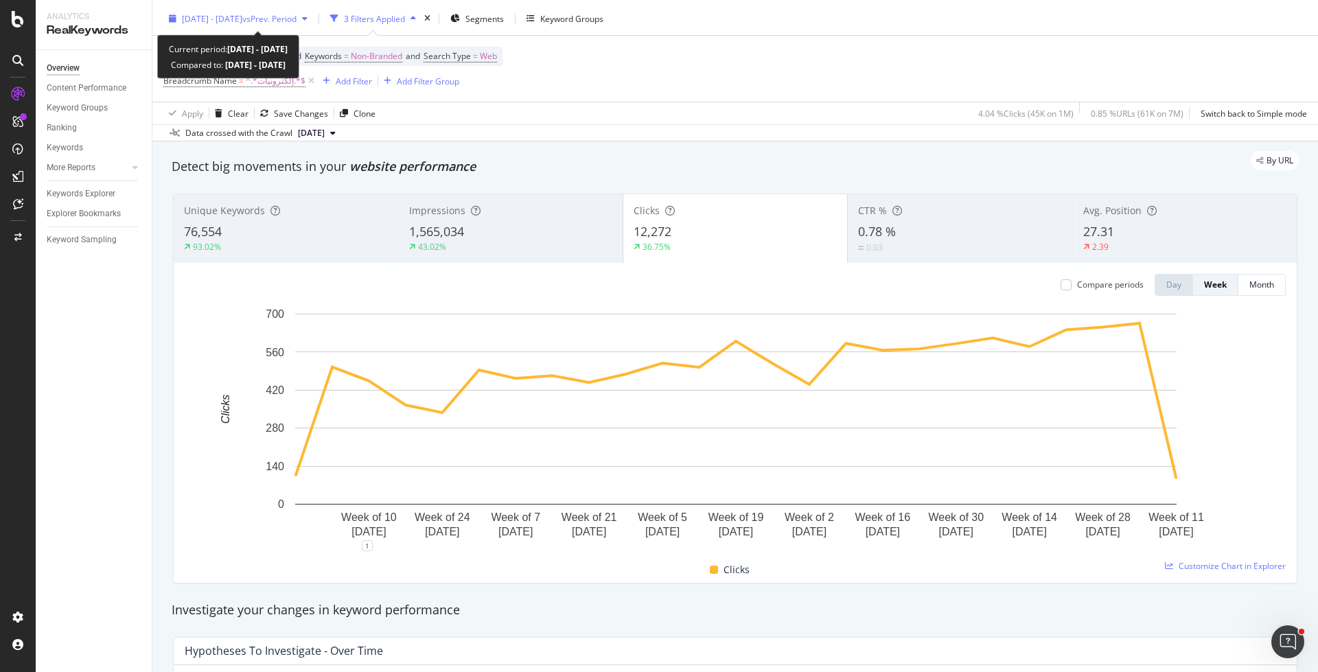
click at [235, 18] on span "[DATE] - [DATE]" at bounding box center [212, 19] width 60 height 12
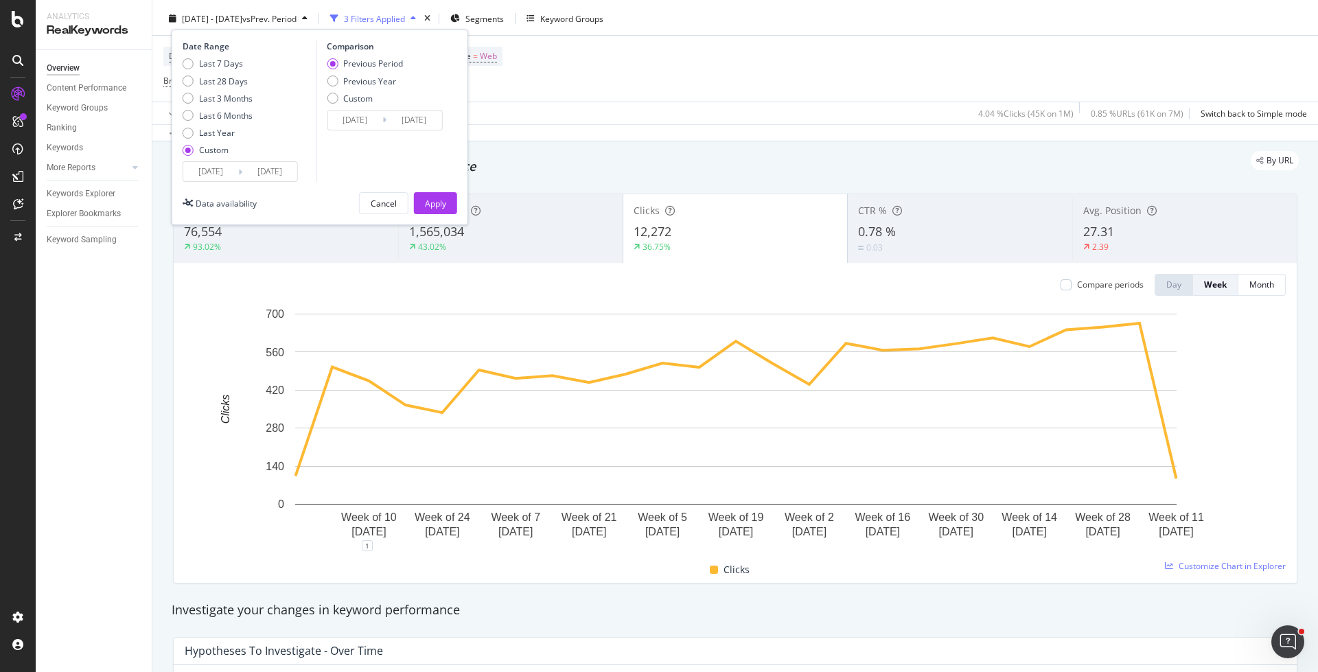
click at [206, 173] on input "[DATE]" at bounding box center [210, 171] width 55 height 19
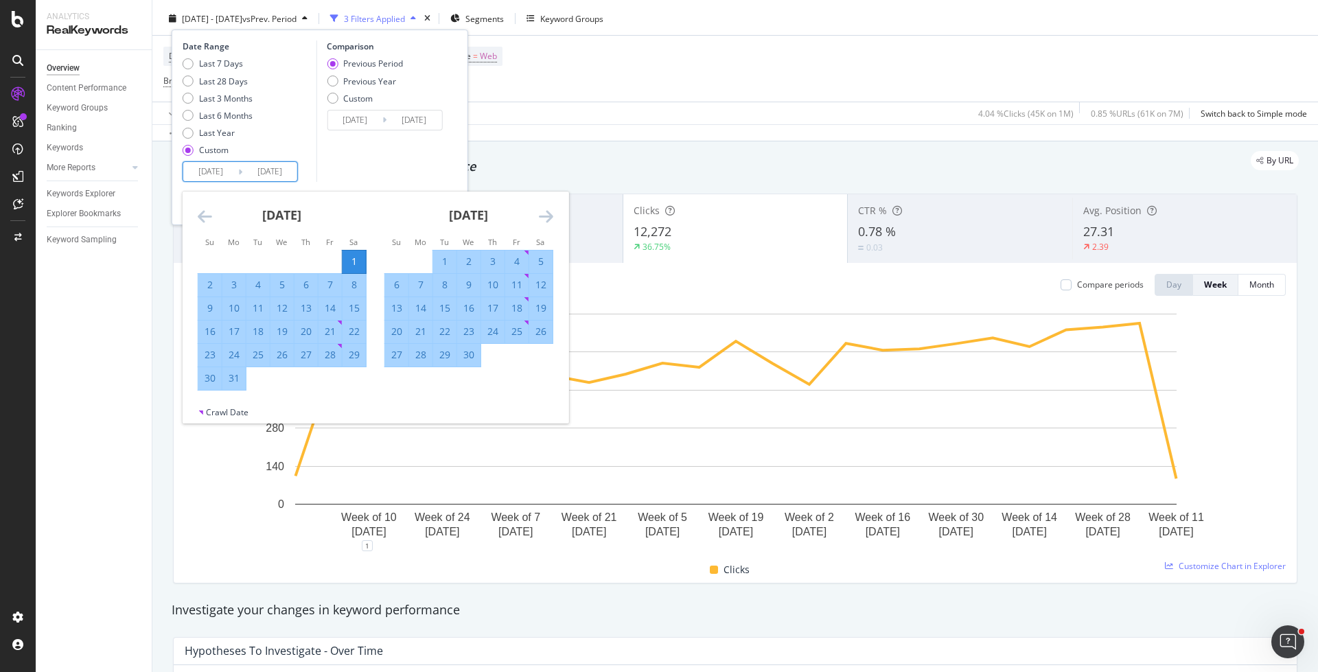
click at [536, 218] on div "[DATE]" at bounding box center [468, 220] width 169 height 58
click at [550, 218] on icon "Move forward to switch to the next month." at bounding box center [546, 216] width 14 height 16
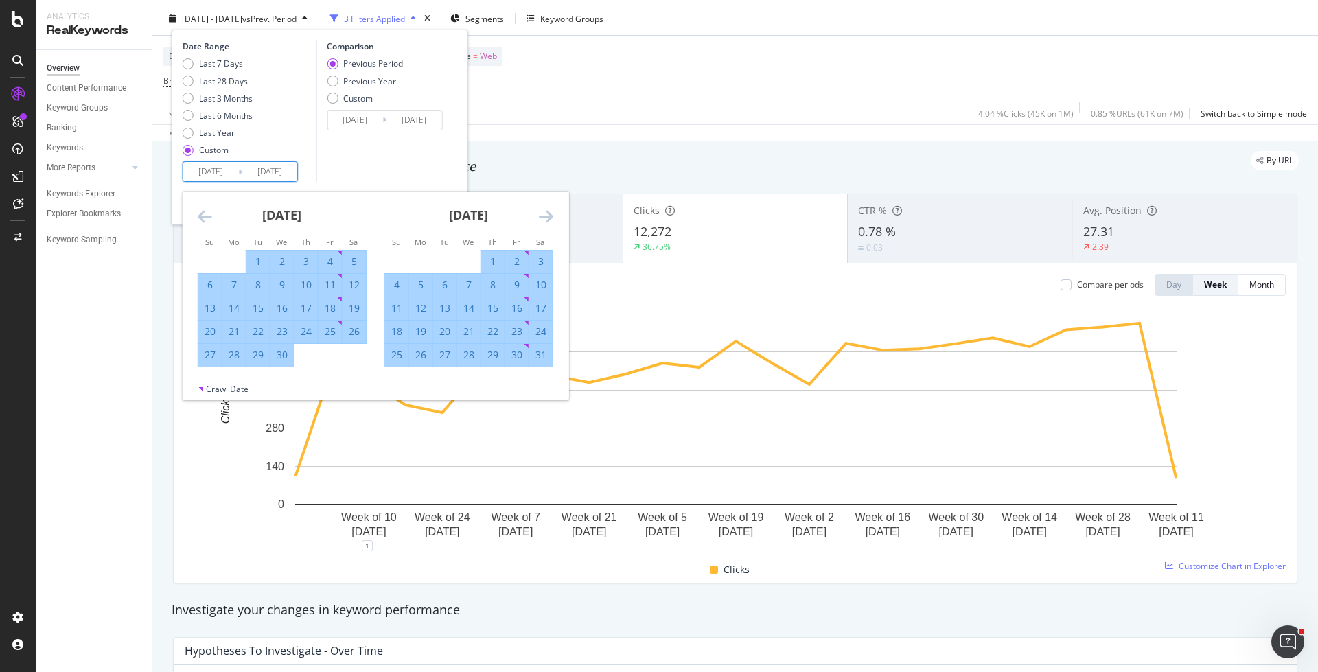
click at [550, 218] on icon "Move forward to switch to the next month." at bounding box center [546, 216] width 14 height 16
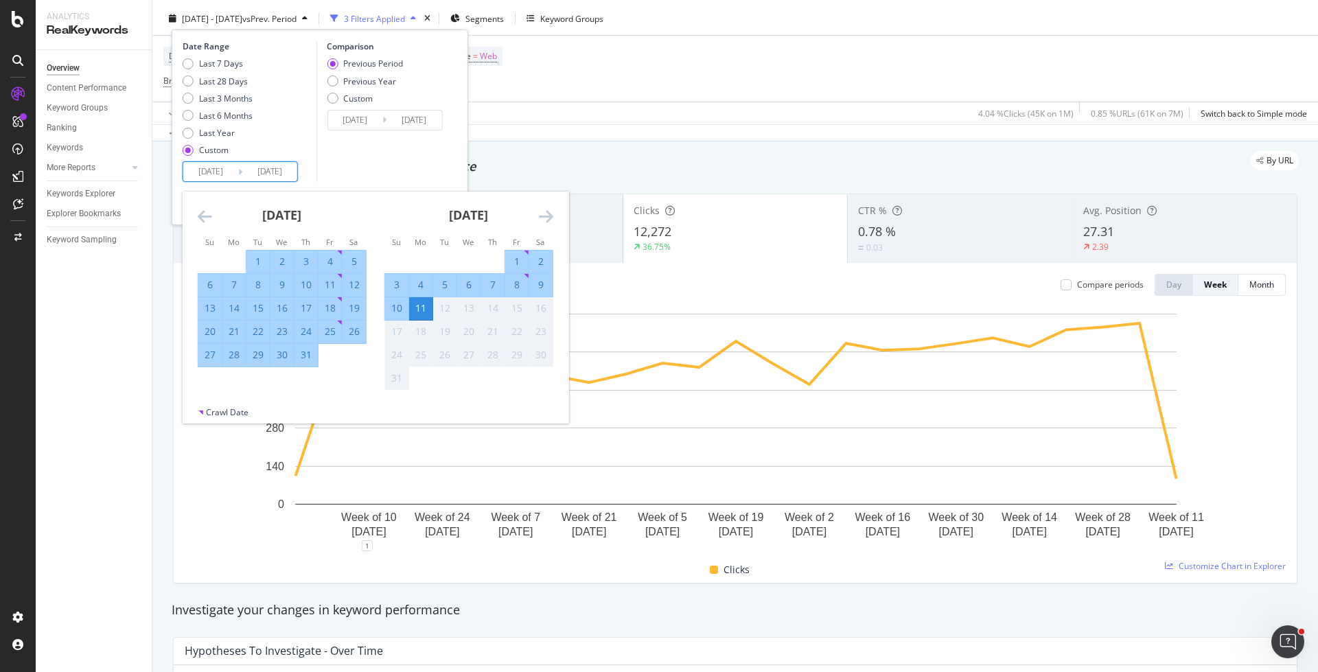
click at [550, 218] on icon "Move forward to switch to the next month." at bounding box center [546, 216] width 14 height 16
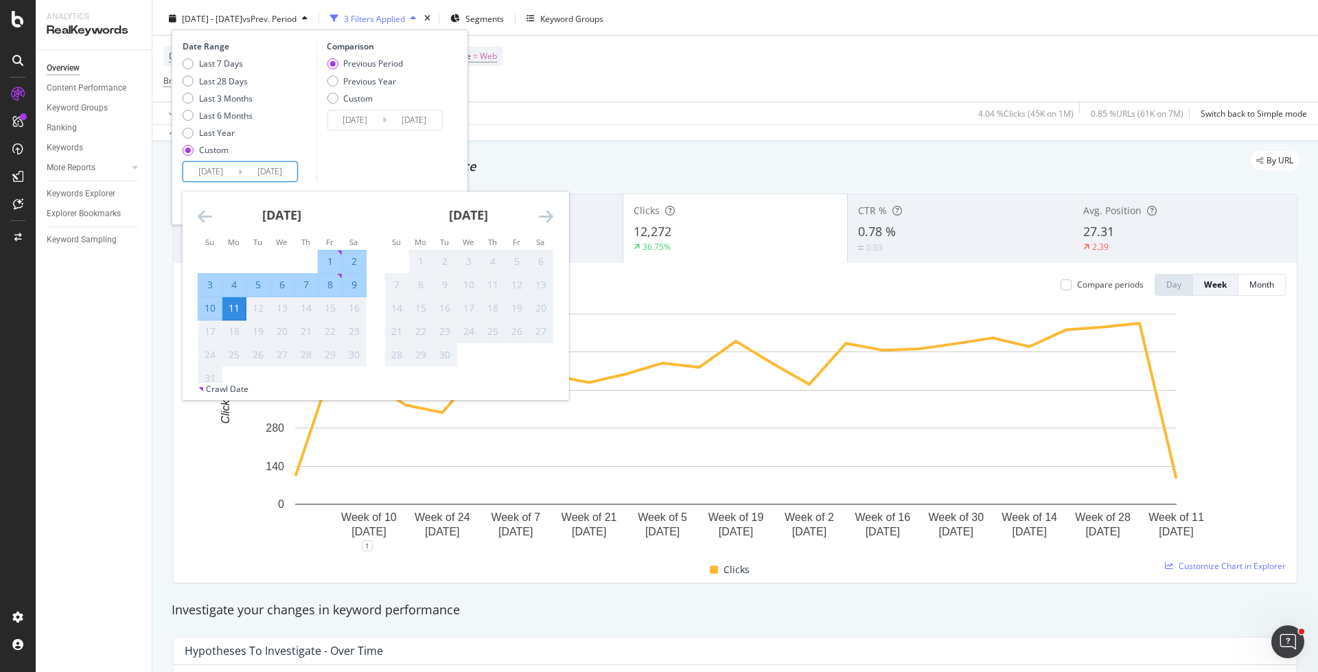
click at [194, 216] on div "[DATE] 1 2 3 4 5 6 7 8 9 10 11 12 13 14 15 16 17 18 19 20 21 22 23 24 25 26 27 …" at bounding box center [282, 290] width 187 height 199
click at [205, 210] on icon "Move backward to switch to the previous month." at bounding box center [205, 216] width 14 height 16
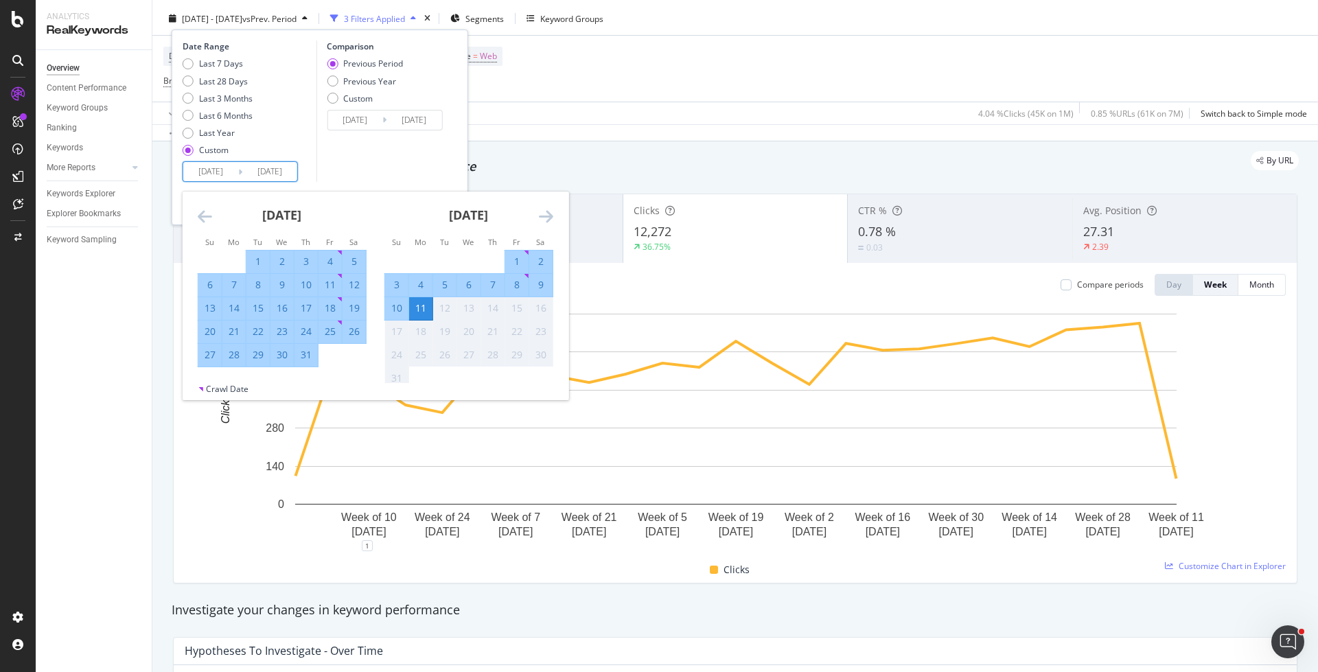
click at [205, 210] on icon "Move backward to switch to the previous month." at bounding box center [205, 216] width 14 height 16
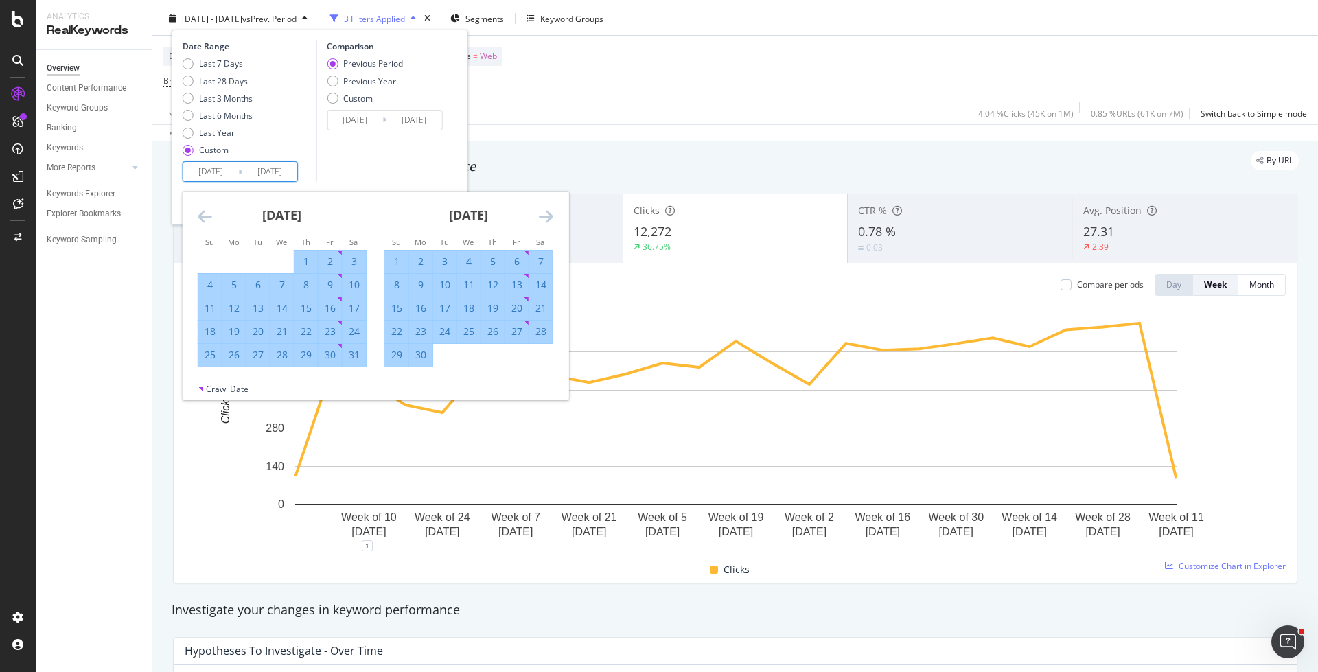
click at [205, 210] on icon "Move backward to switch to the previous month." at bounding box center [205, 216] width 14 height 16
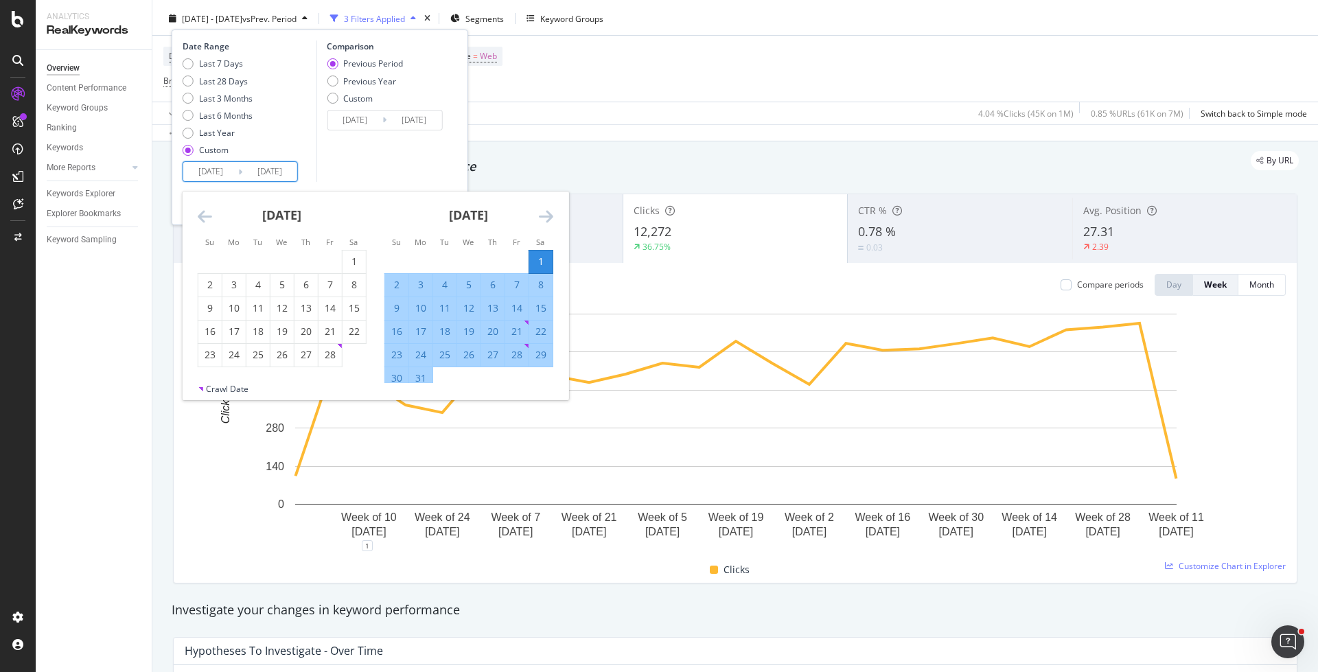
click at [537, 258] on div "1" at bounding box center [540, 262] width 23 height 14
click at [549, 215] on icon "Move forward to switch to the next month." at bounding box center [546, 216] width 14 height 16
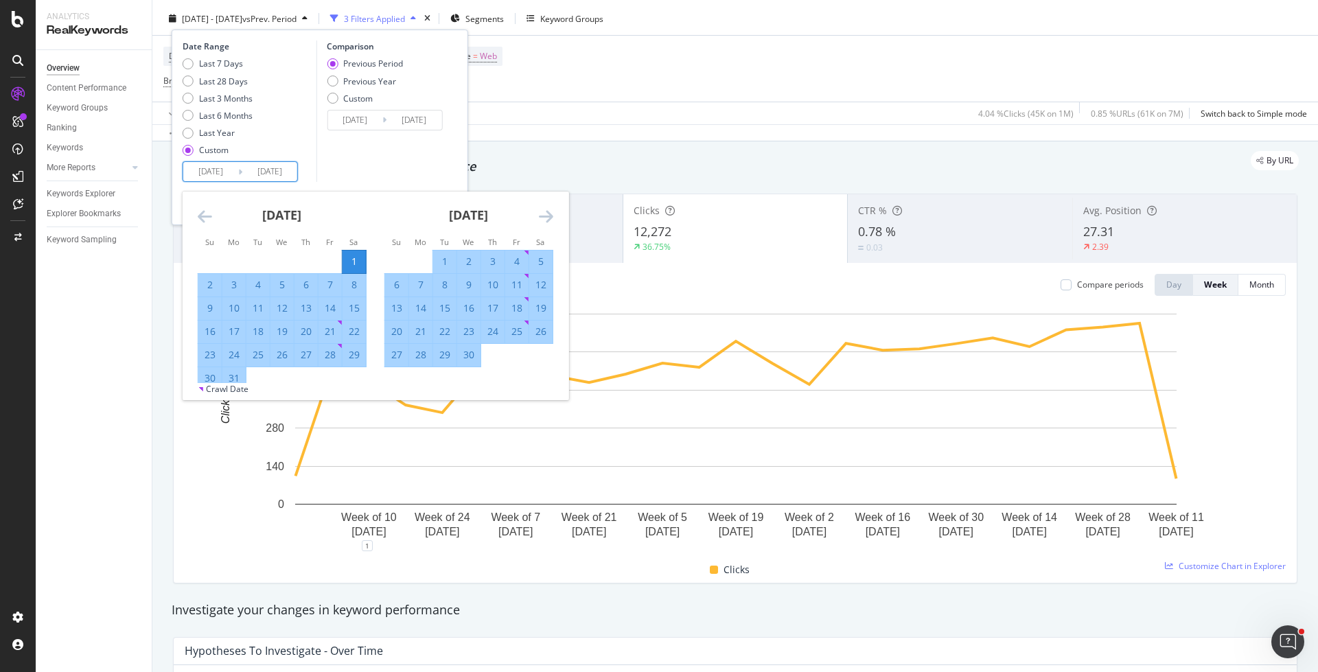
click at [549, 215] on icon "Move forward to switch to the next month." at bounding box center [546, 216] width 14 height 16
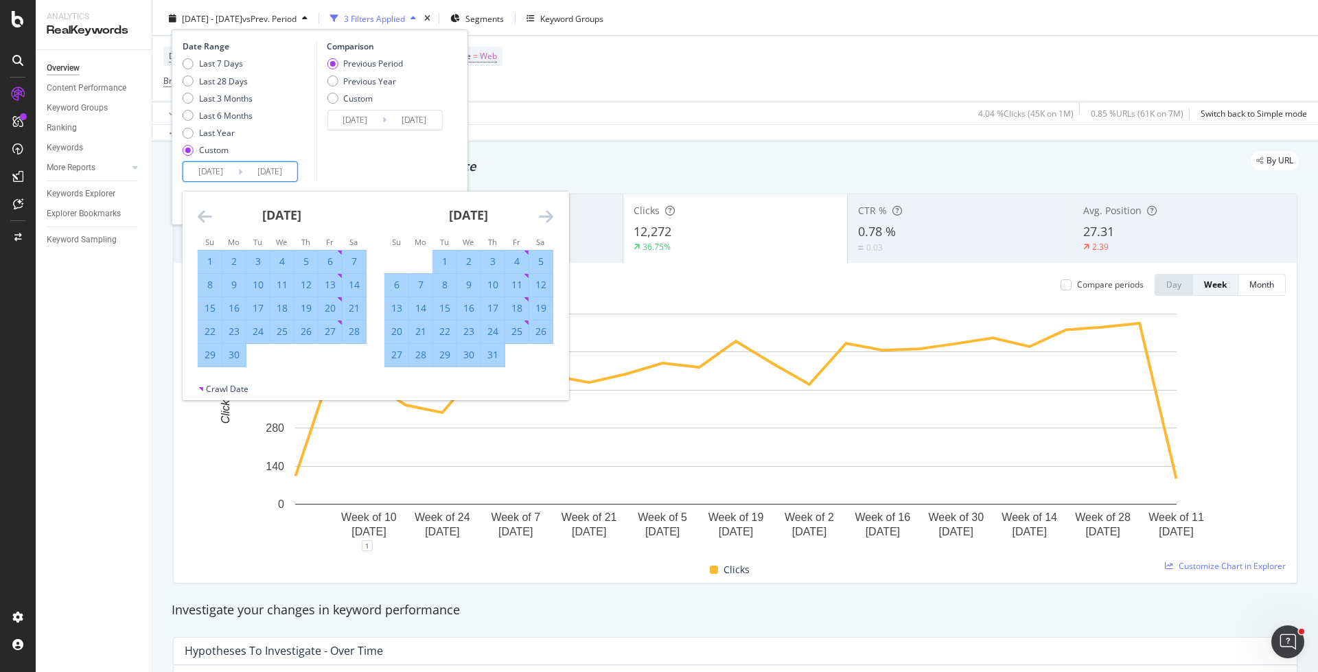
click at [549, 215] on icon "Move forward to switch to the next month." at bounding box center [546, 216] width 14 height 16
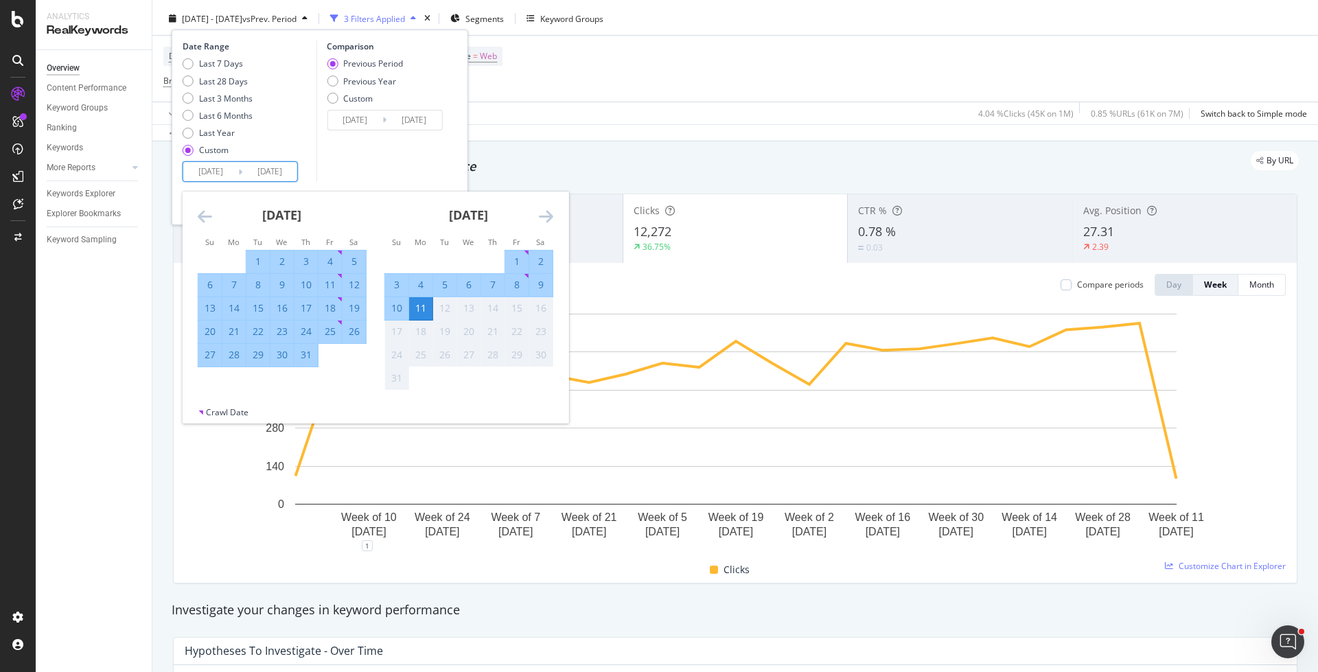
click at [549, 215] on icon "Move forward to switch to the next month." at bounding box center [546, 216] width 14 height 16
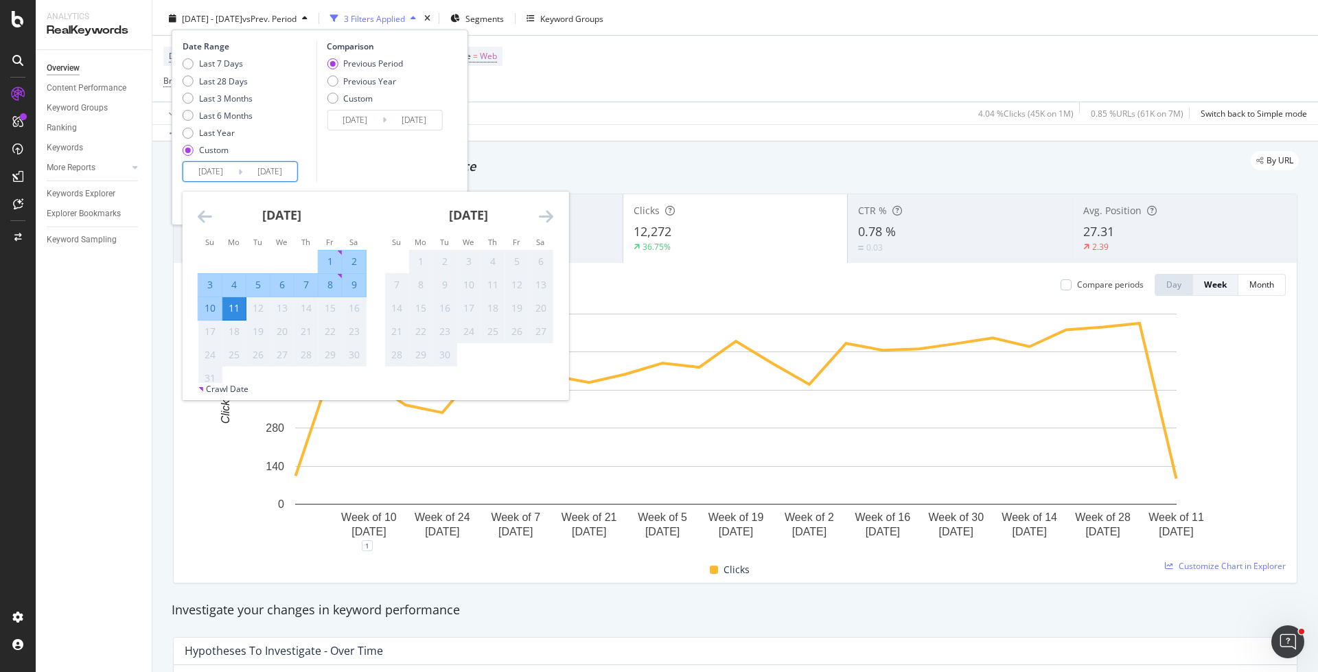
click at [353, 288] on div "9" at bounding box center [353, 285] width 23 height 14
type input "[DATE]"
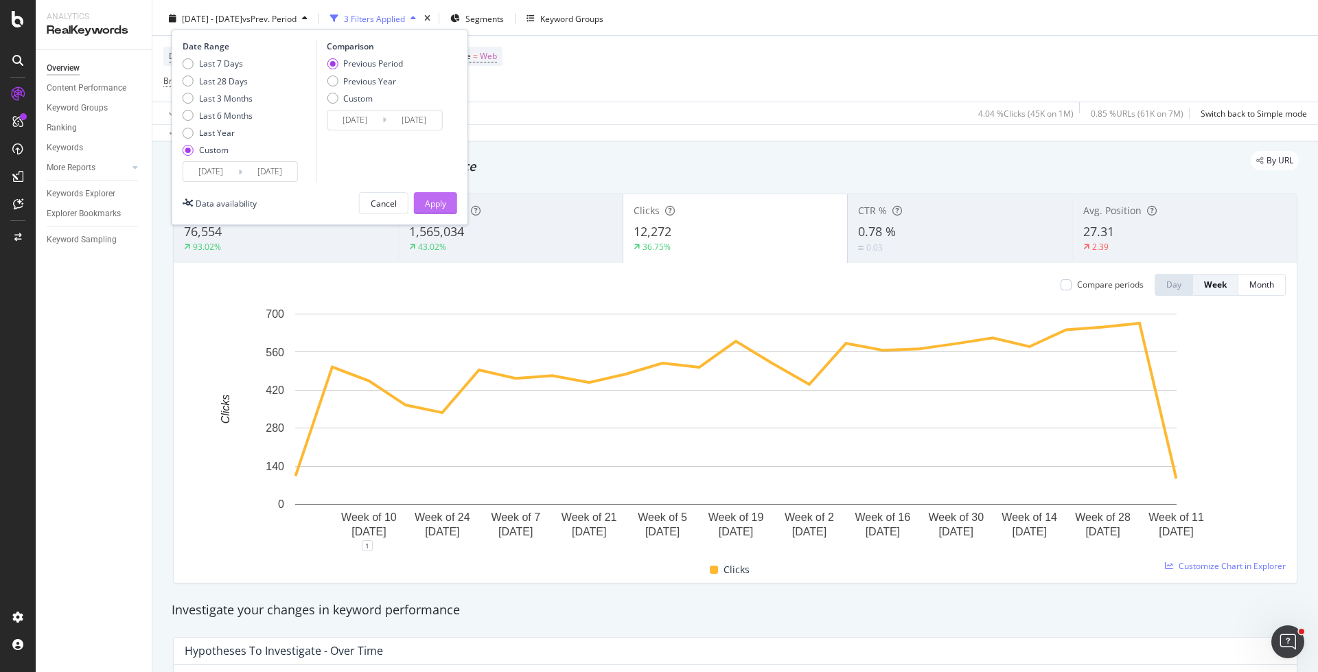
click at [445, 208] on div "Apply" at bounding box center [435, 203] width 21 height 21
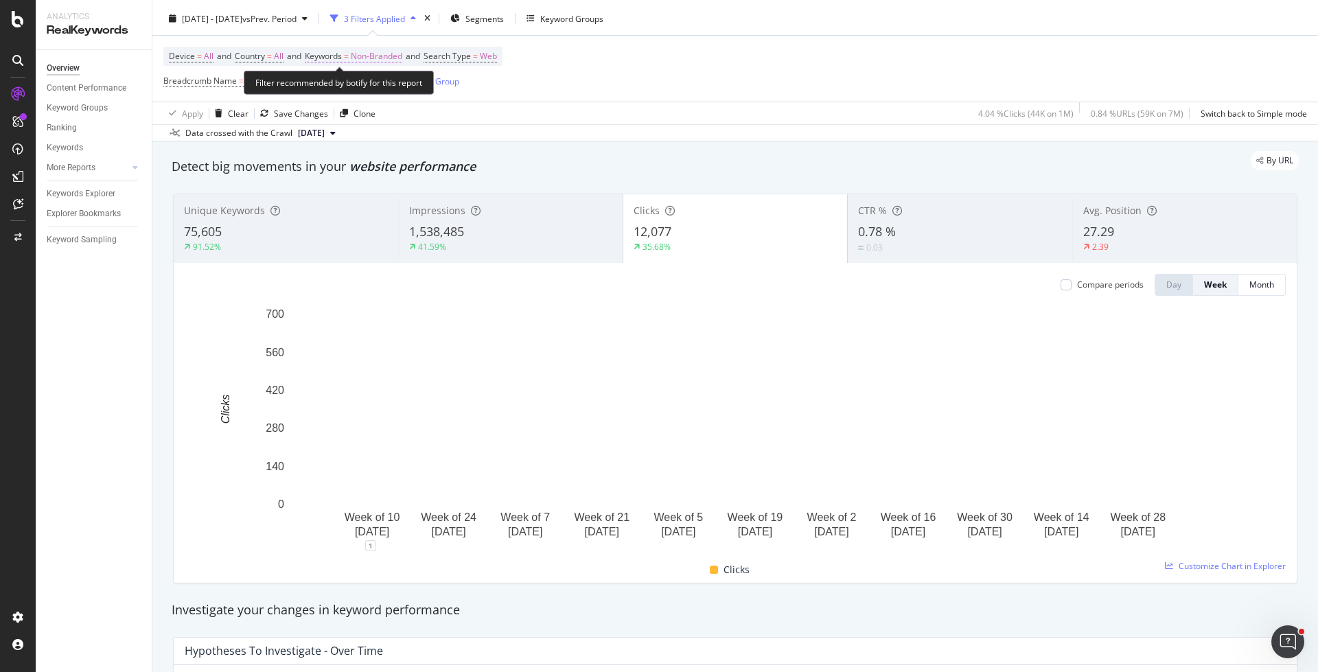
click at [382, 51] on span "Non-Branded" at bounding box center [376, 56] width 51 height 19
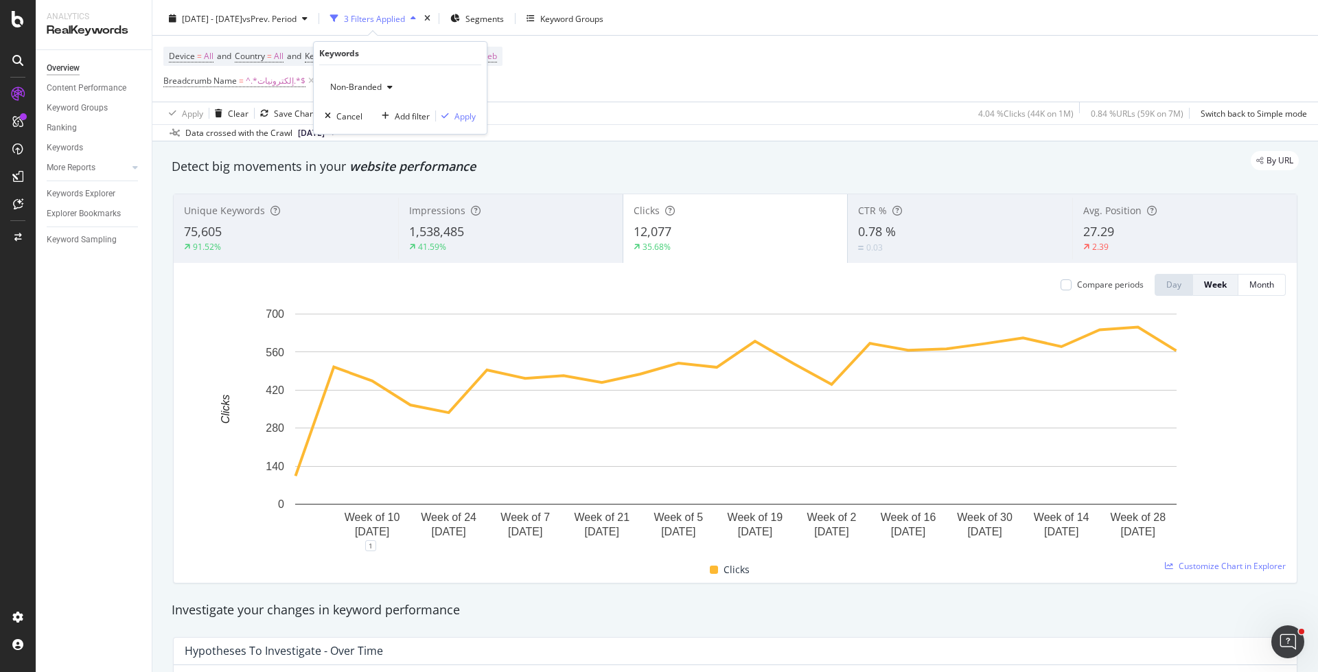
click at [382, 89] on div "button" at bounding box center [390, 87] width 16 height 8
click at [386, 172] on span "Non-Branded & Anonymized queries" at bounding box center [406, 173] width 140 height 12
click at [478, 117] on div "Apply" at bounding box center [475, 116] width 21 height 12
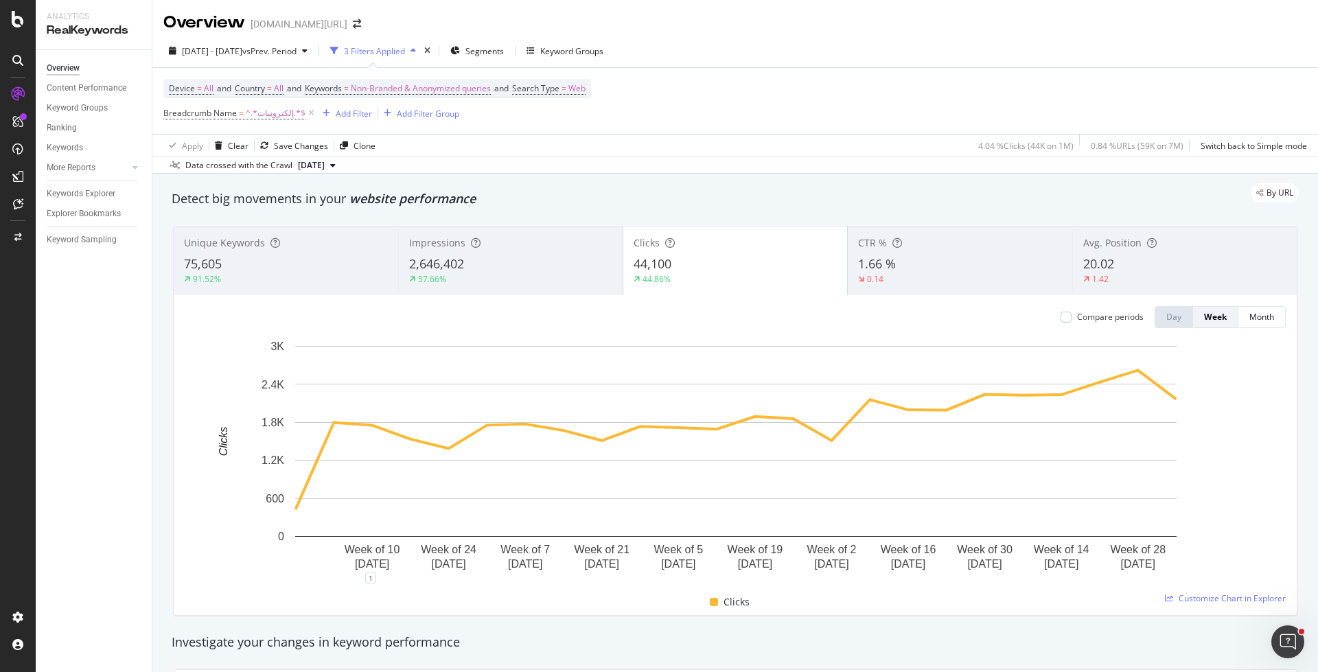
click at [547, 273] on div "57.66%" at bounding box center [510, 279] width 203 height 12
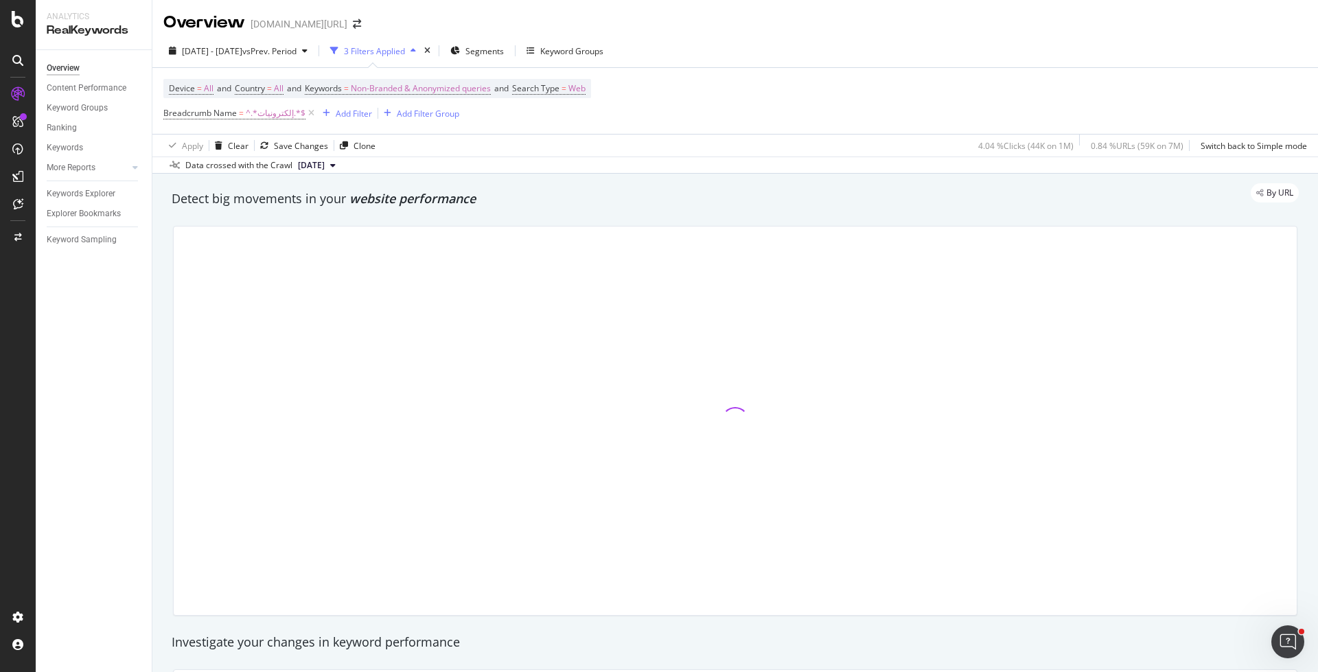
click at [732, 262] on div at bounding box center [735, 420] width 1123 height 388
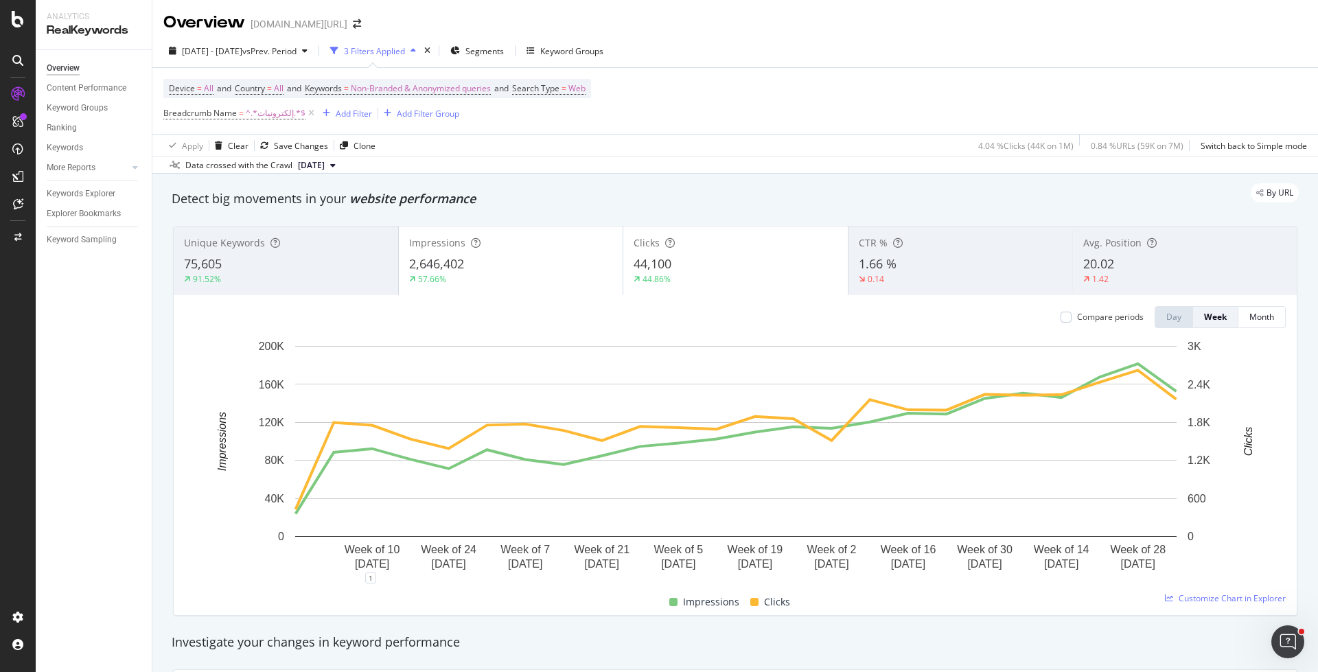
click at [731, 266] on div "44,100" at bounding box center [735, 264] width 204 height 18
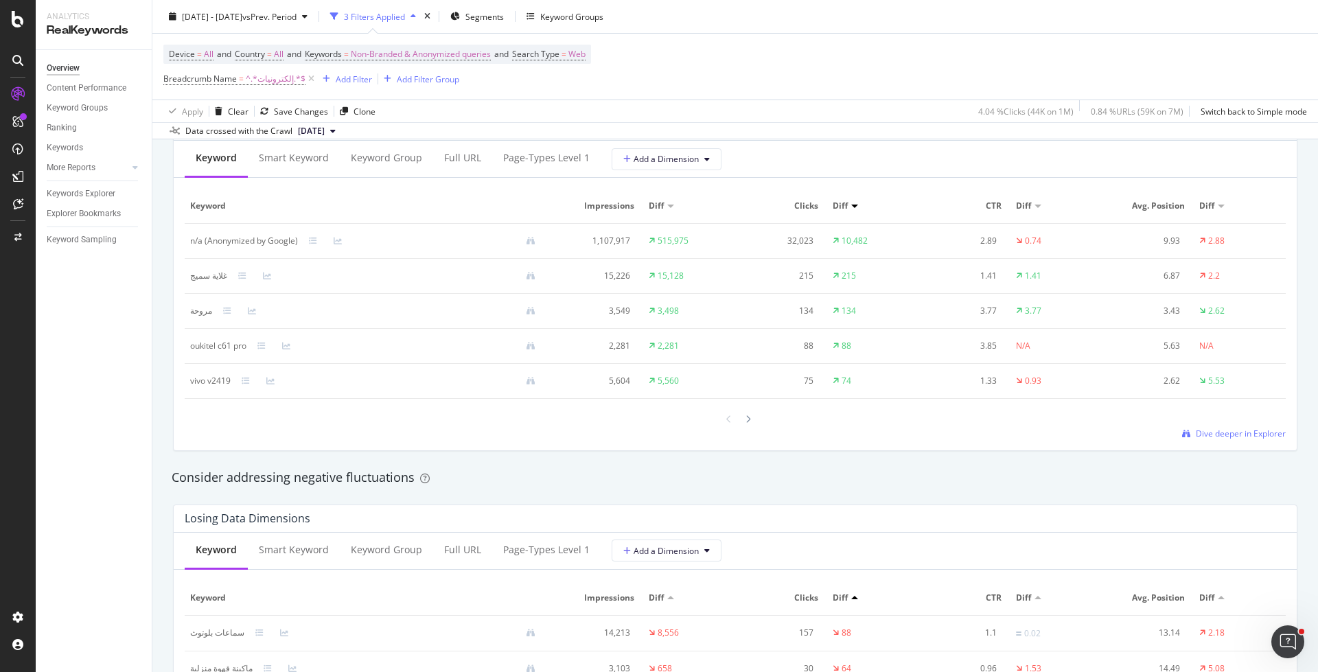
scroll to position [1142, 0]
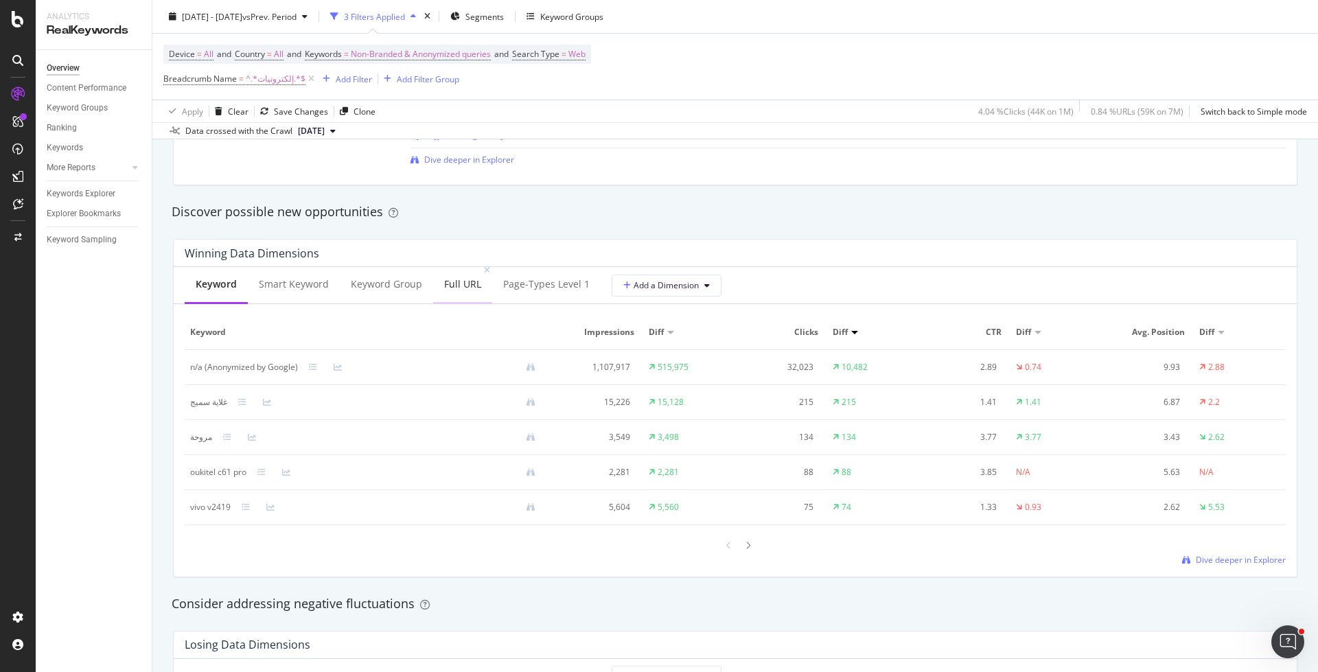
click at [452, 279] on div "Full URL" at bounding box center [462, 284] width 37 height 14
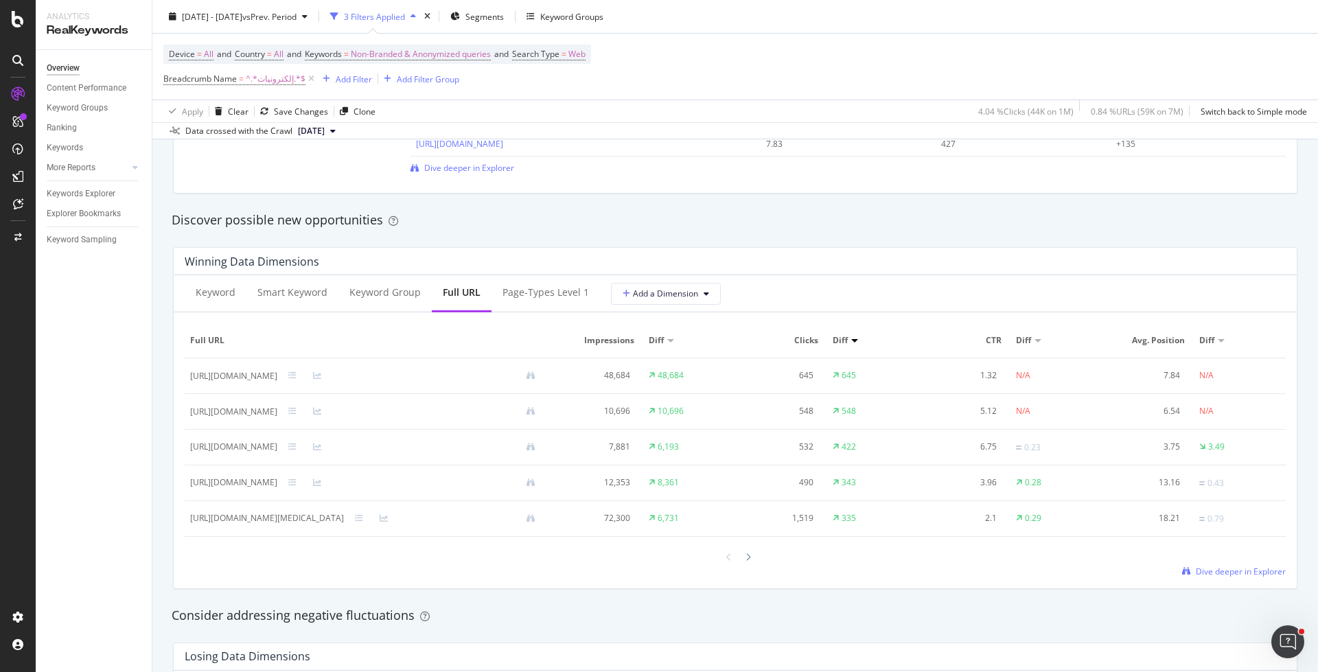
scroll to position [1182, 0]
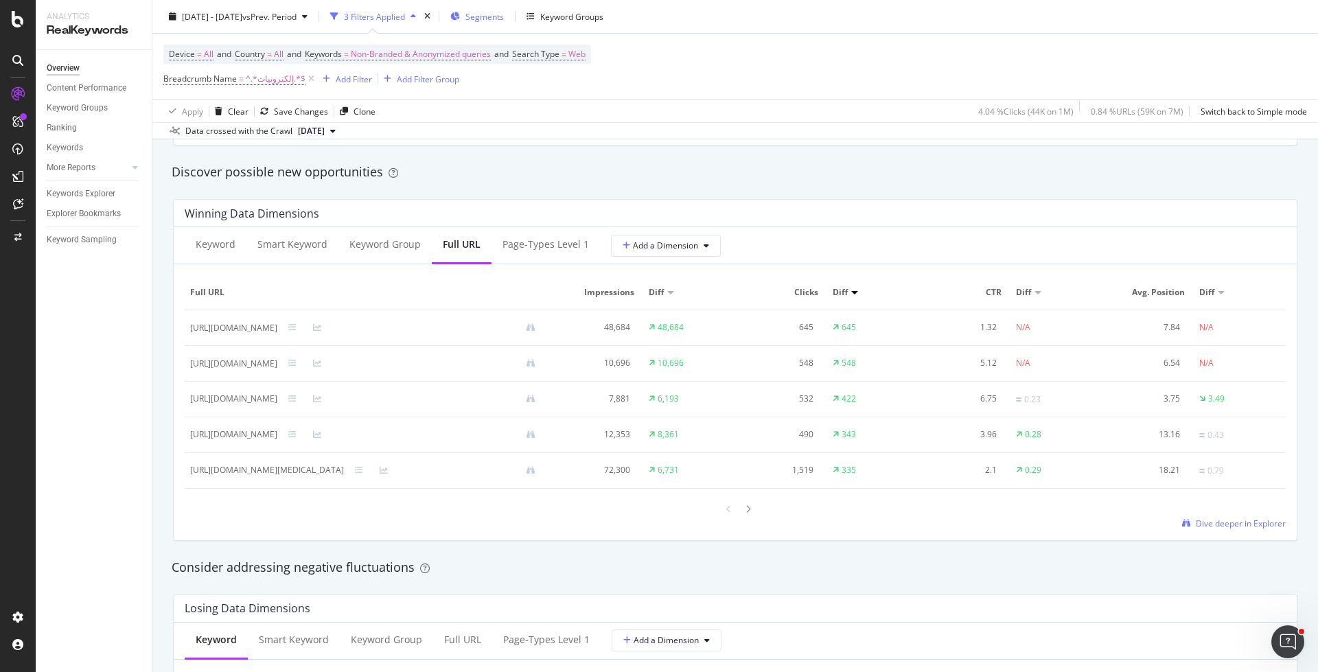
click at [504, 25] on div "Segments" at bounding box center [477, 16] width 54 height 21
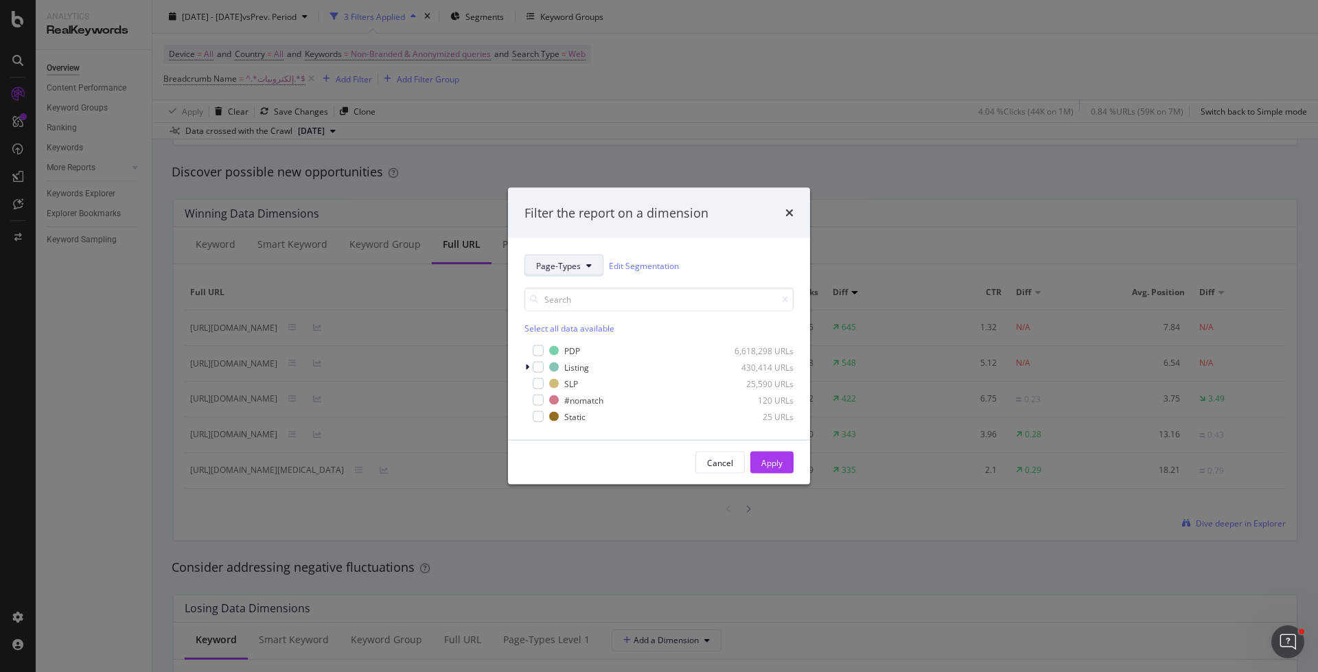
click at [555, 270] on span "Page-Types" at bounding box center [558, 265] width 45 height 12
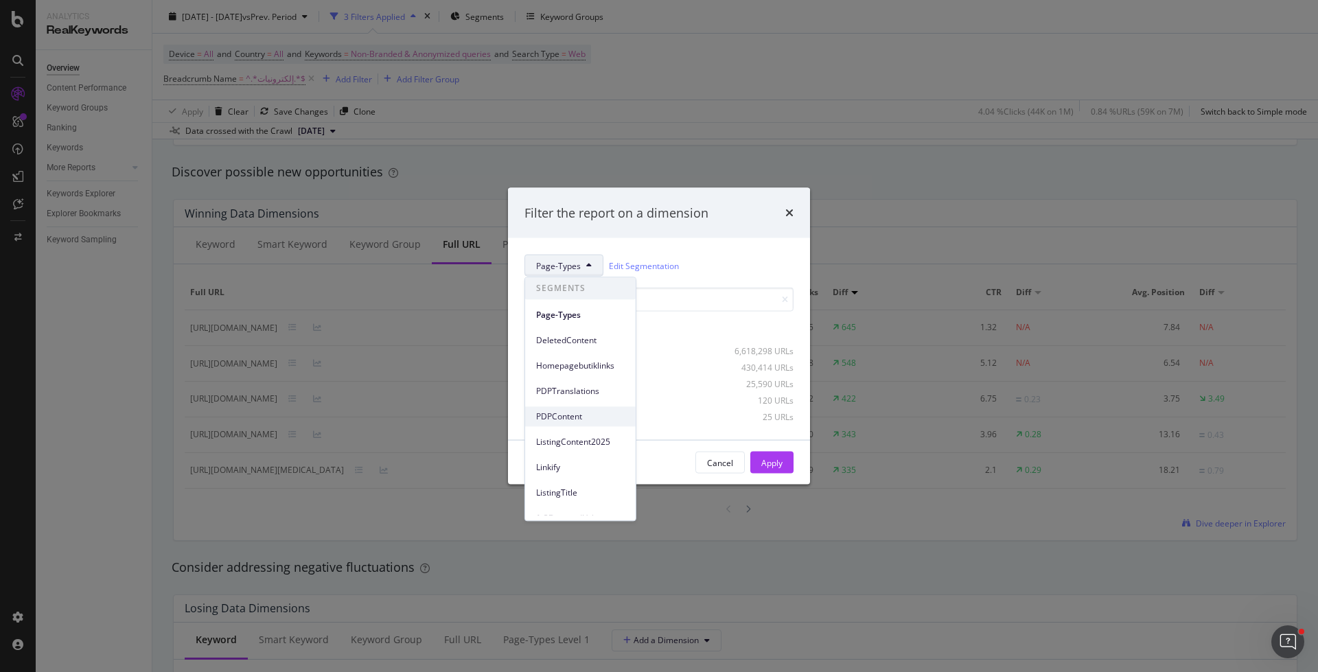
click at [581, 415] on span "PDPContent" at bounding box center [580, 416] width 89 height 12
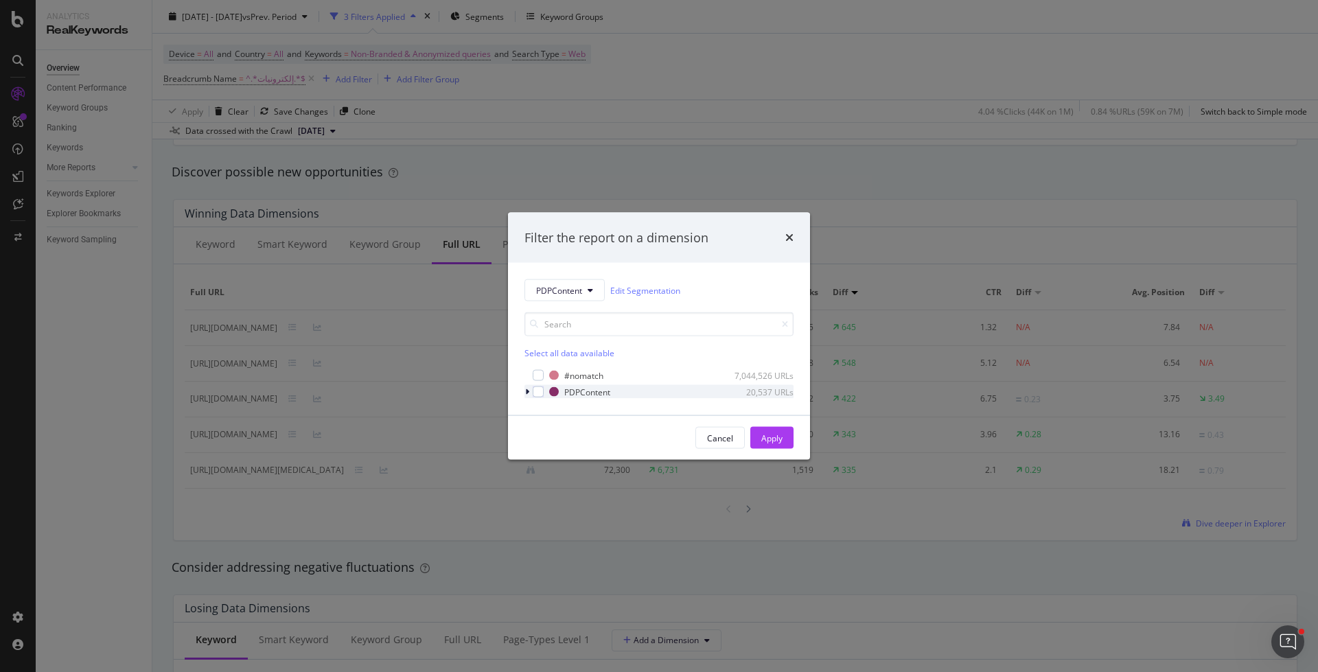
click at [530, 387] on div "modal" at bounding box center [528, 392] width 8 height 14
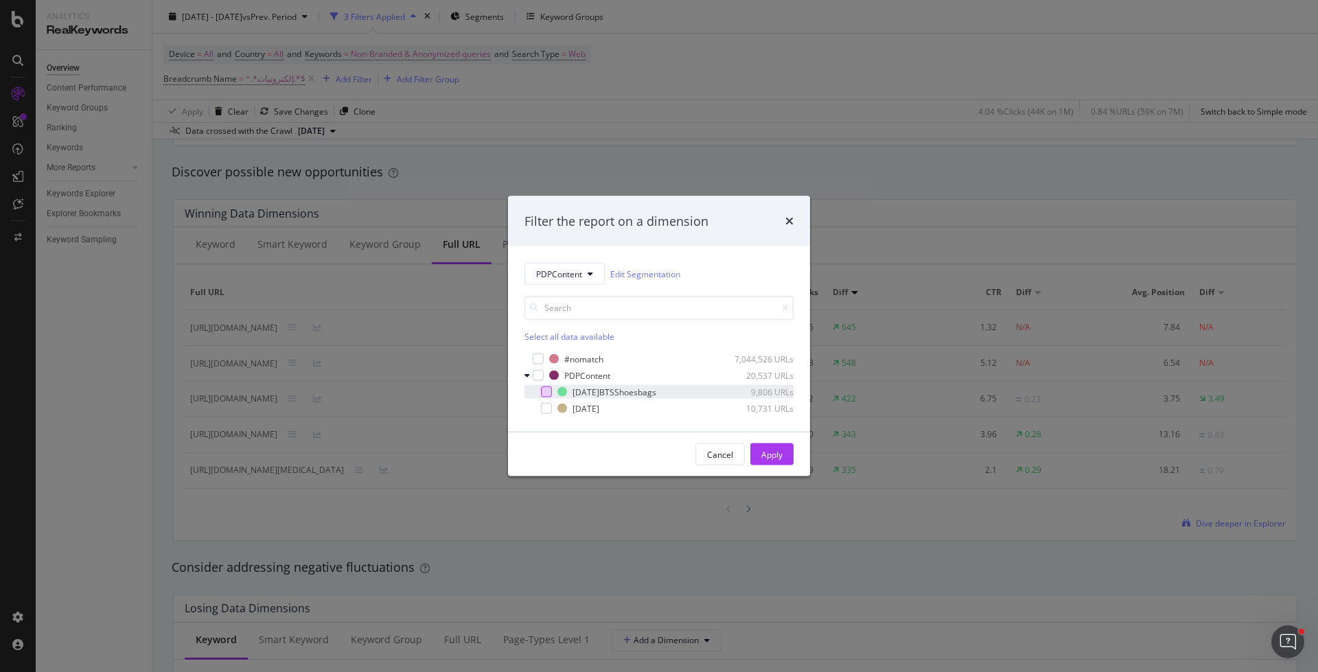
click at [546, 391] on div "modal" at bounding box center [546, 391] width 11 height 11
click at [779, 457] on div "Apply" at bounding box center [771, 454] width 21 height 12
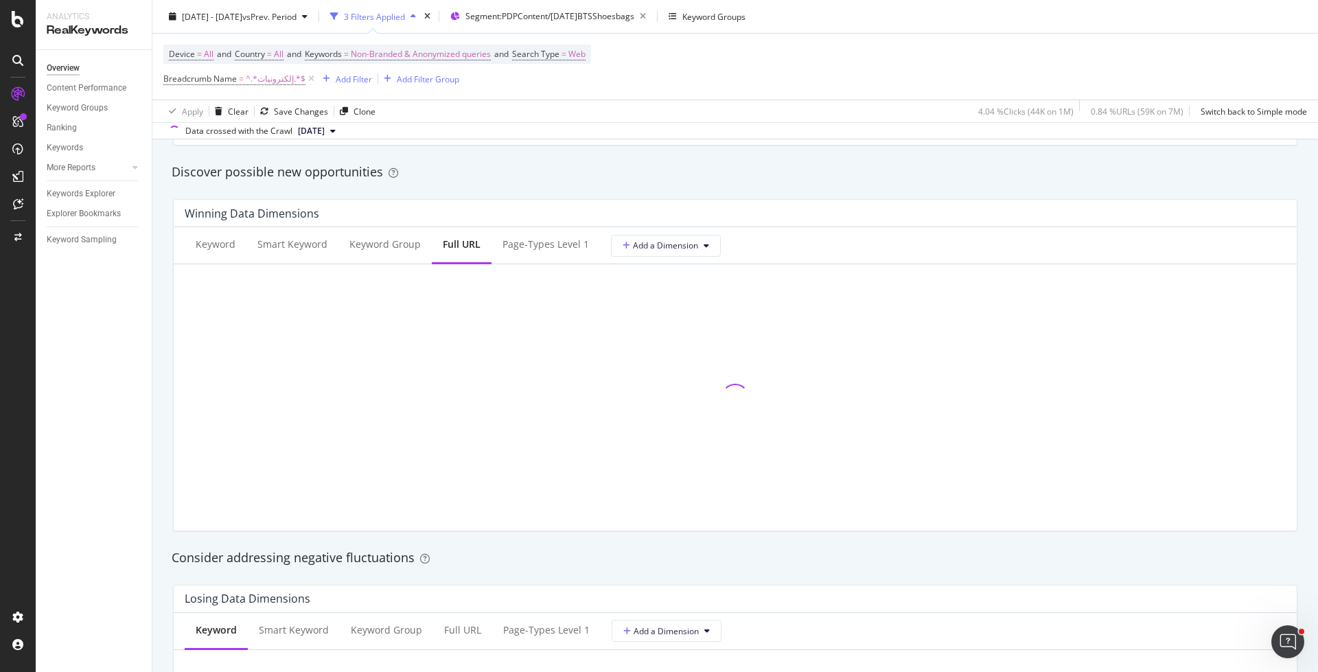
click at [62, 72] on div "Overview" at bounding box center [63, 68] width 33 height 14
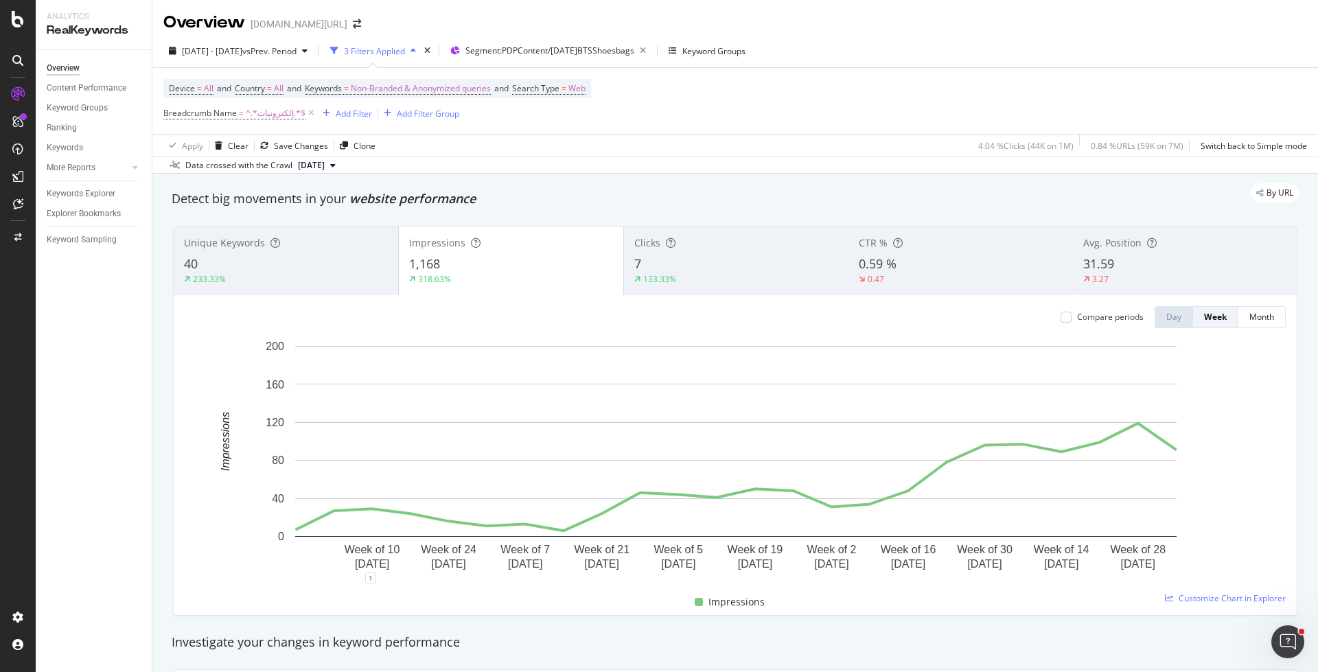
click at [279, 259] on div "40" at bounding box center [286, 264] width 204 height 18
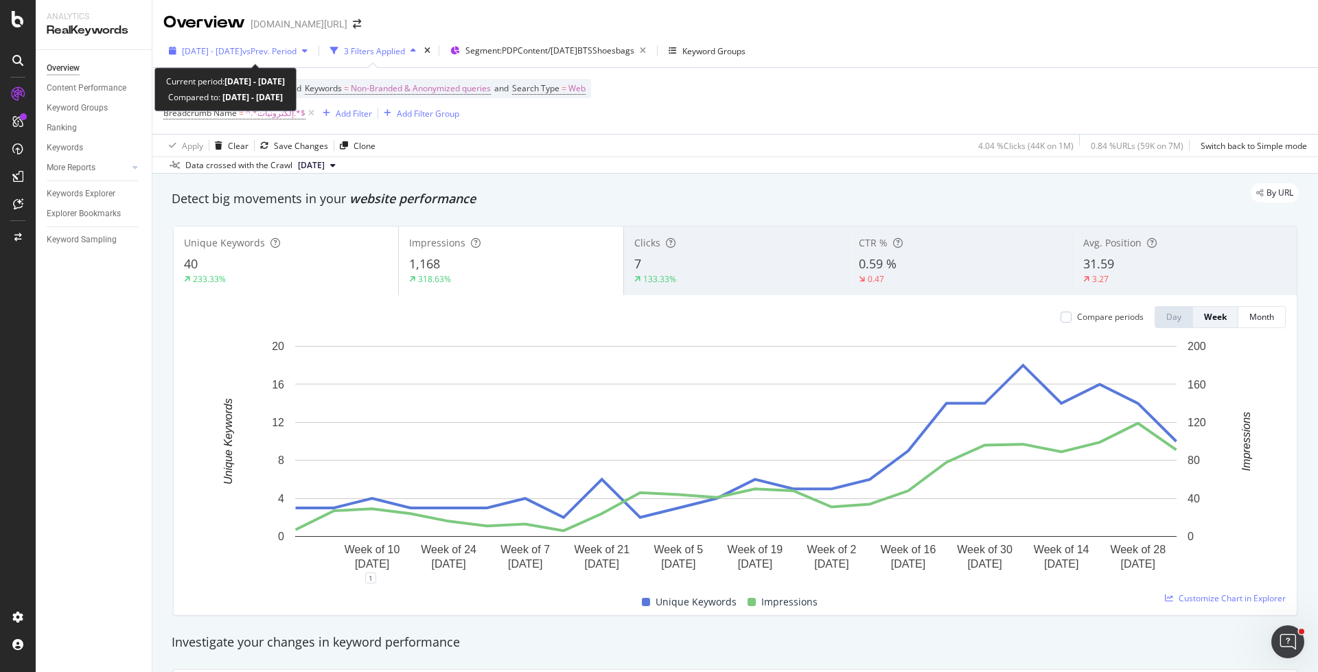
click at [296, 53] on span "vs Prev. Period" at bounding box center [269, 51] width 54 height 12
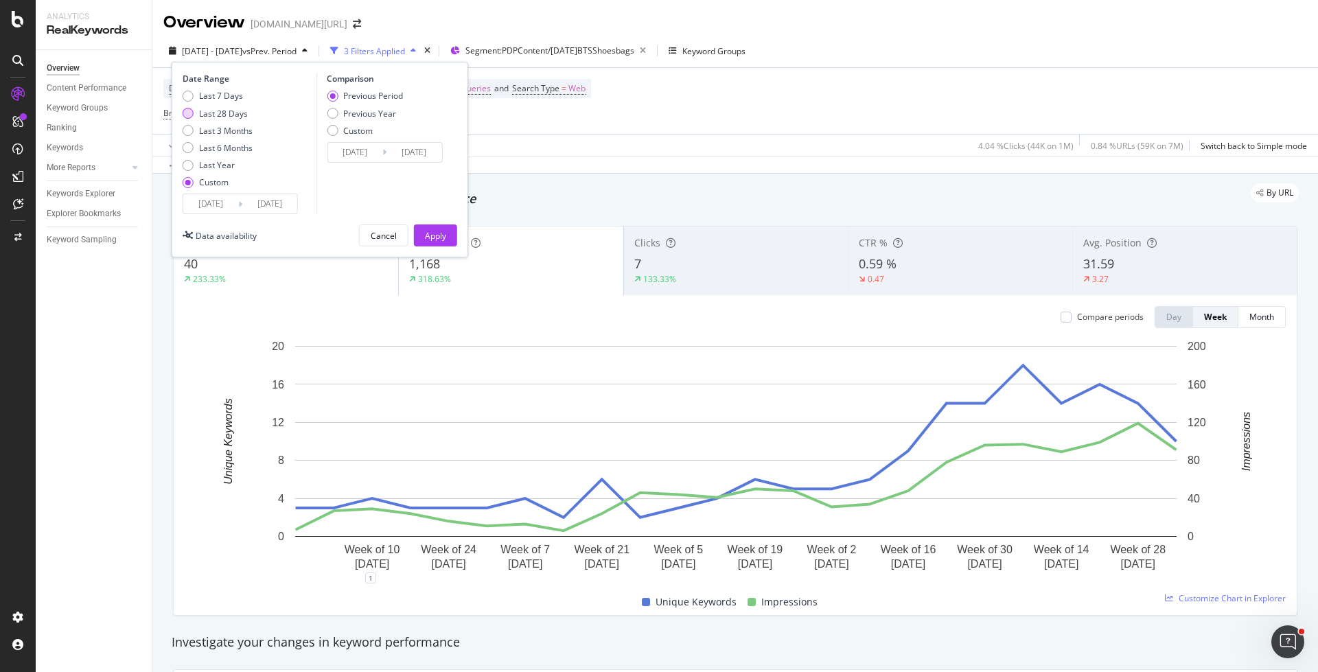
click at [226, 118] on div "Last 28 Days" at bounding box center [223, 114] width 49 height 12
type input "[DATE]"
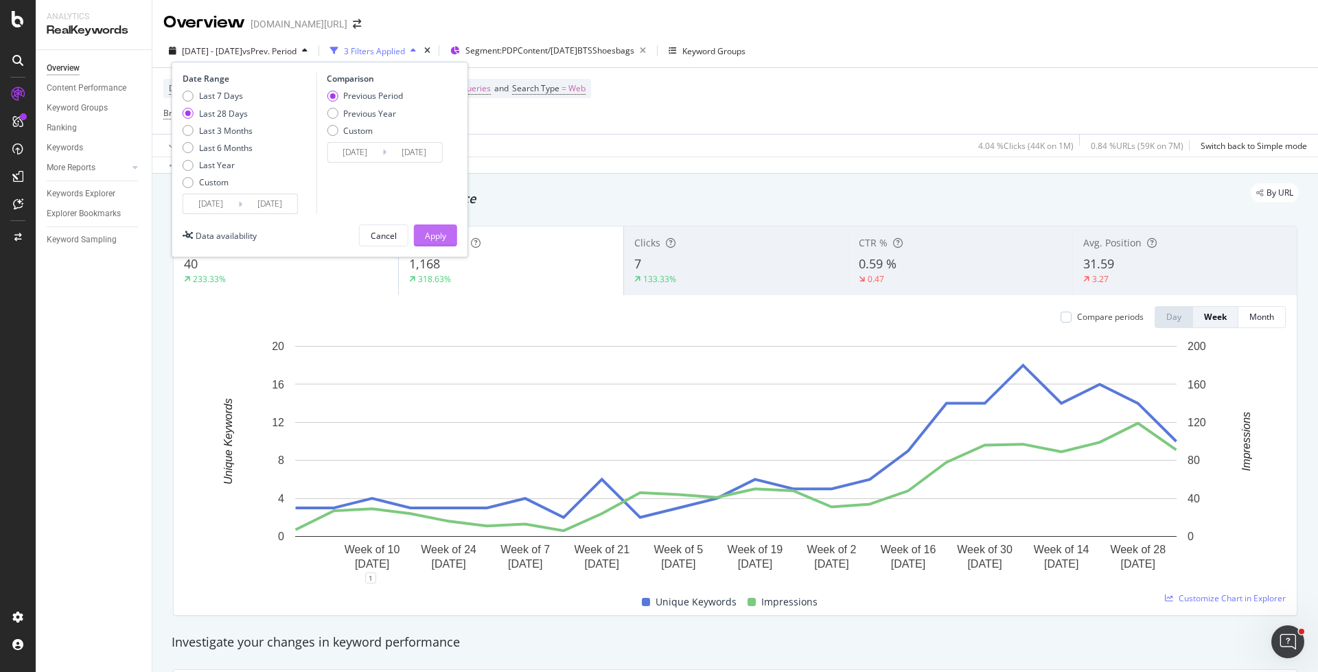
click at [423, 235] on button "Apply" at bounding box center [435, 235] width 43 height 22
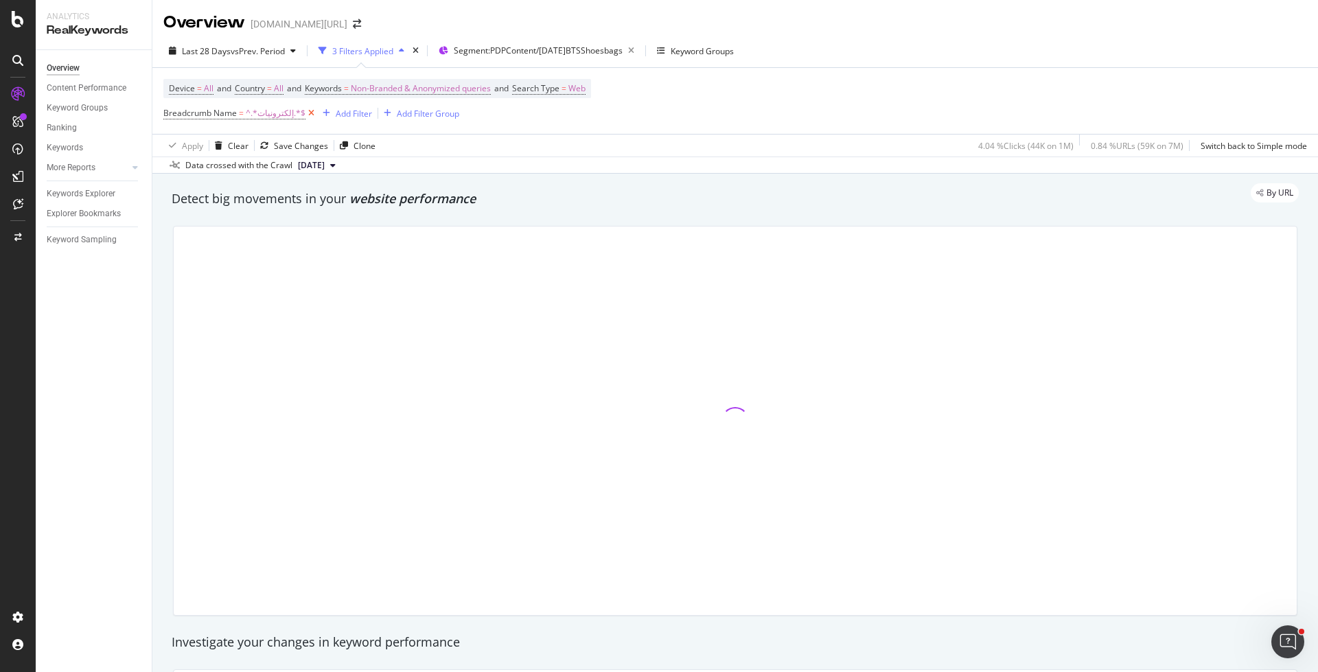
click at [305, 117] on icon at bounding box center [311, 113] width 12 height 14
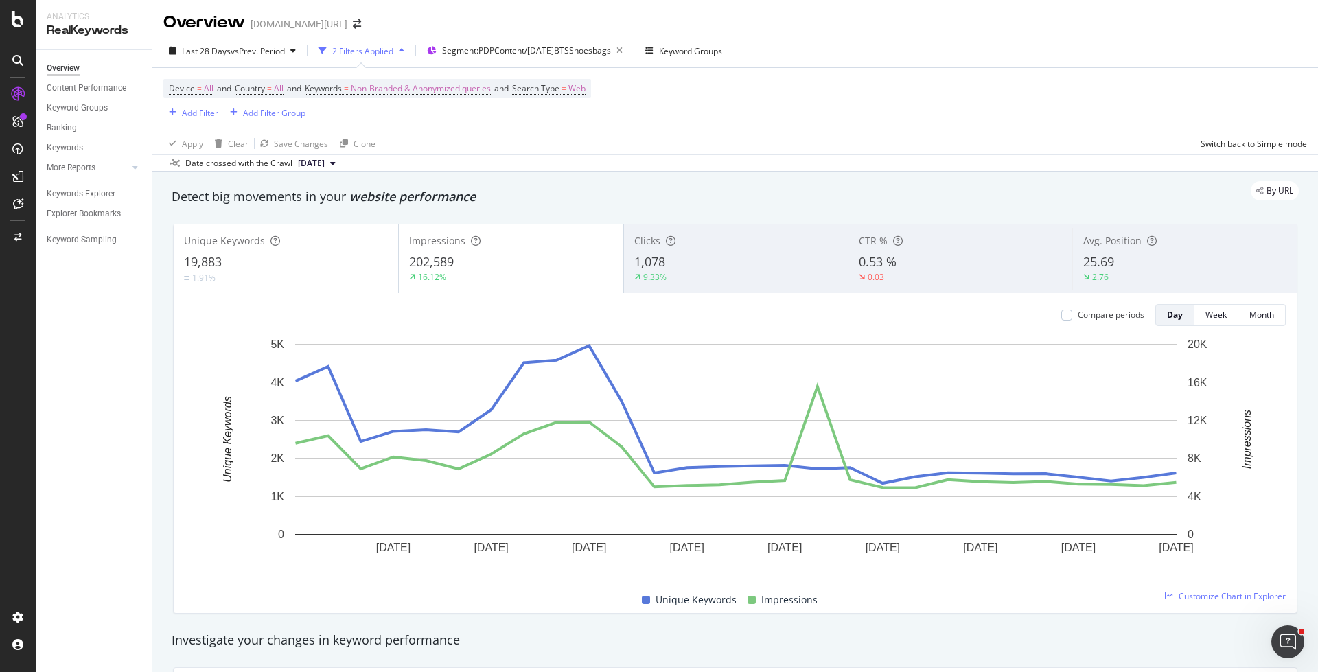
click at [747, 286] on div "Clicks 1,078 9.33%" at bounding box center [736, 259] width 224 height 62
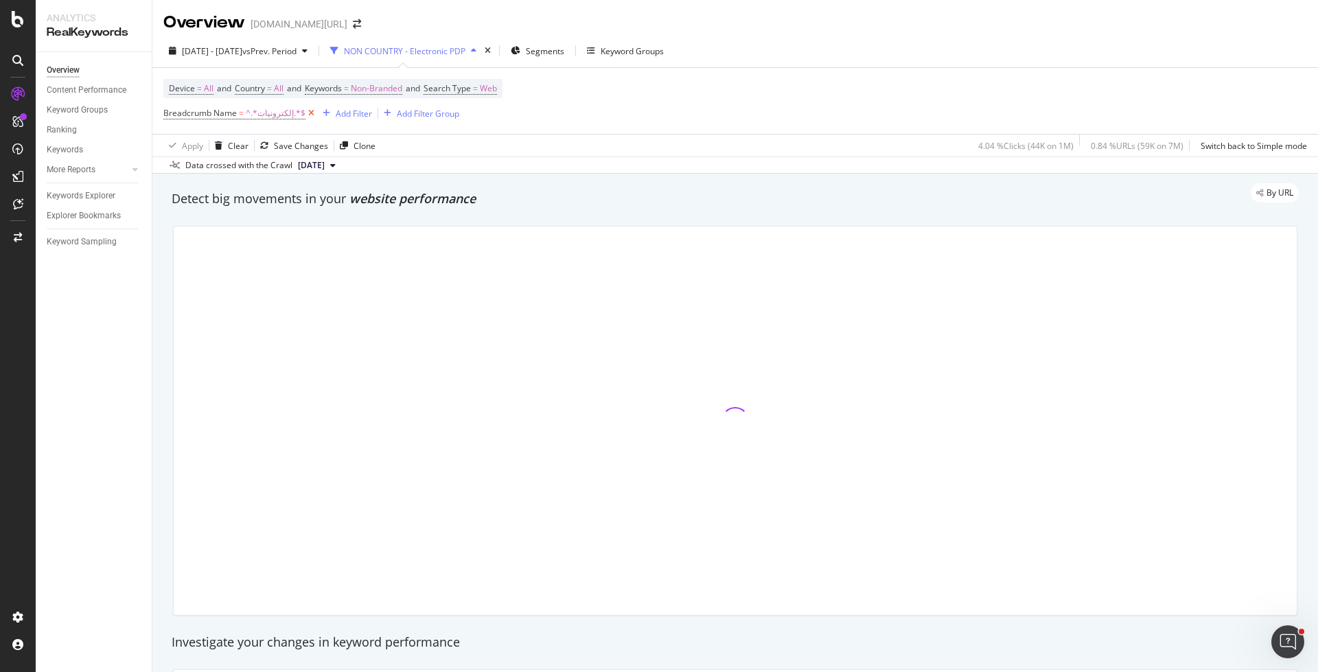
click at [305, 113] on icon at bounding box center [311, 113] width 12 height 14
click at [202, 112] on div "Add Filter" at bounding box center [200, 113] width 36 height 12
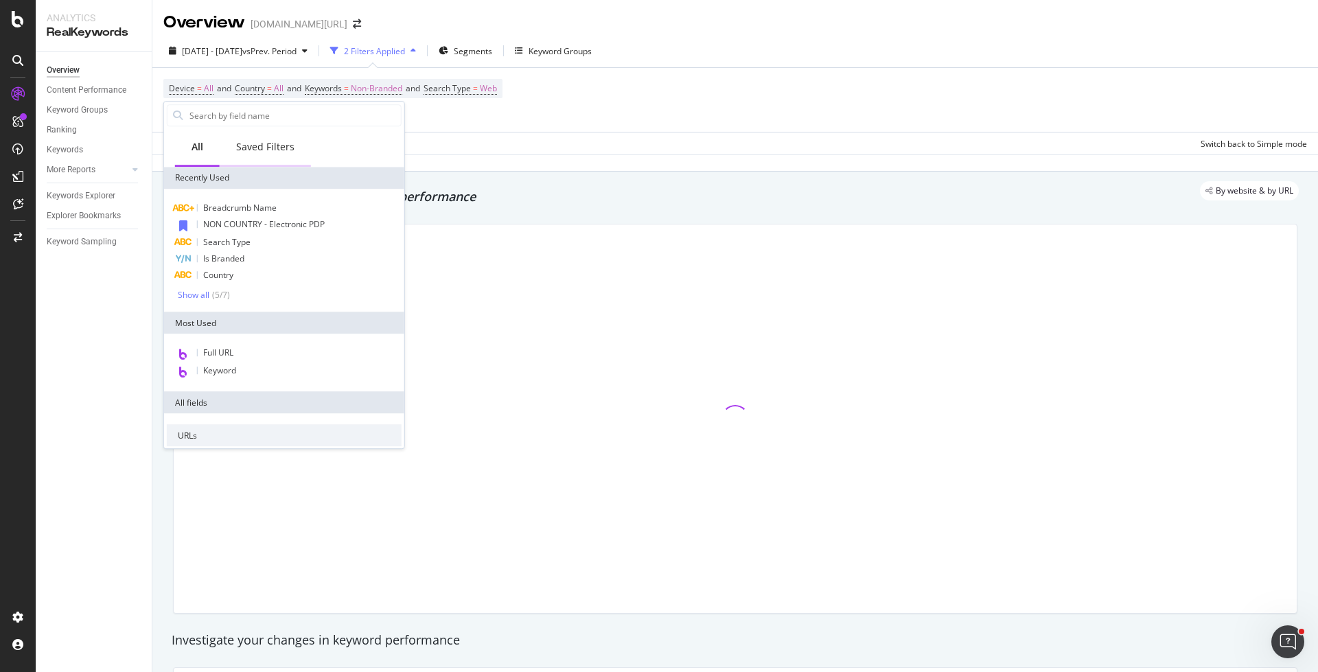
click at [269, 153] on div "Saved Filters" at bounding box center [265, 148] width 91 height 38
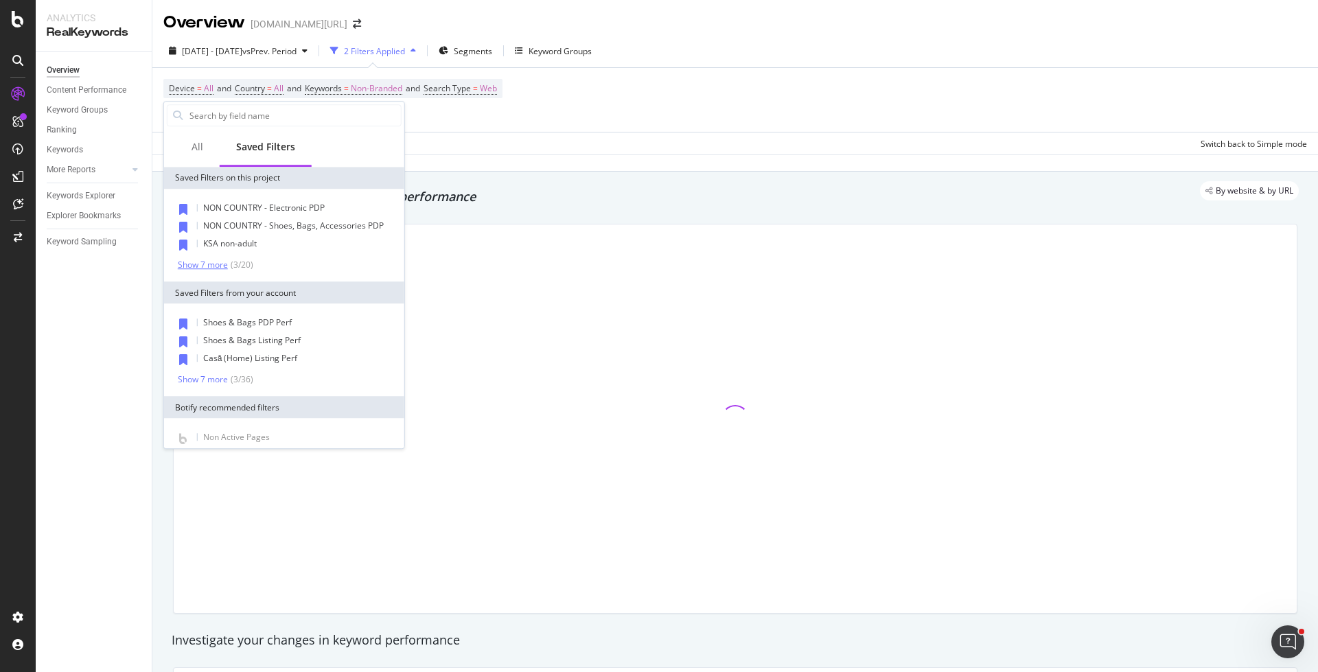
click at [209, 268] on div "Show 7 more" at bounding box center [203, 265] width 50 height 10
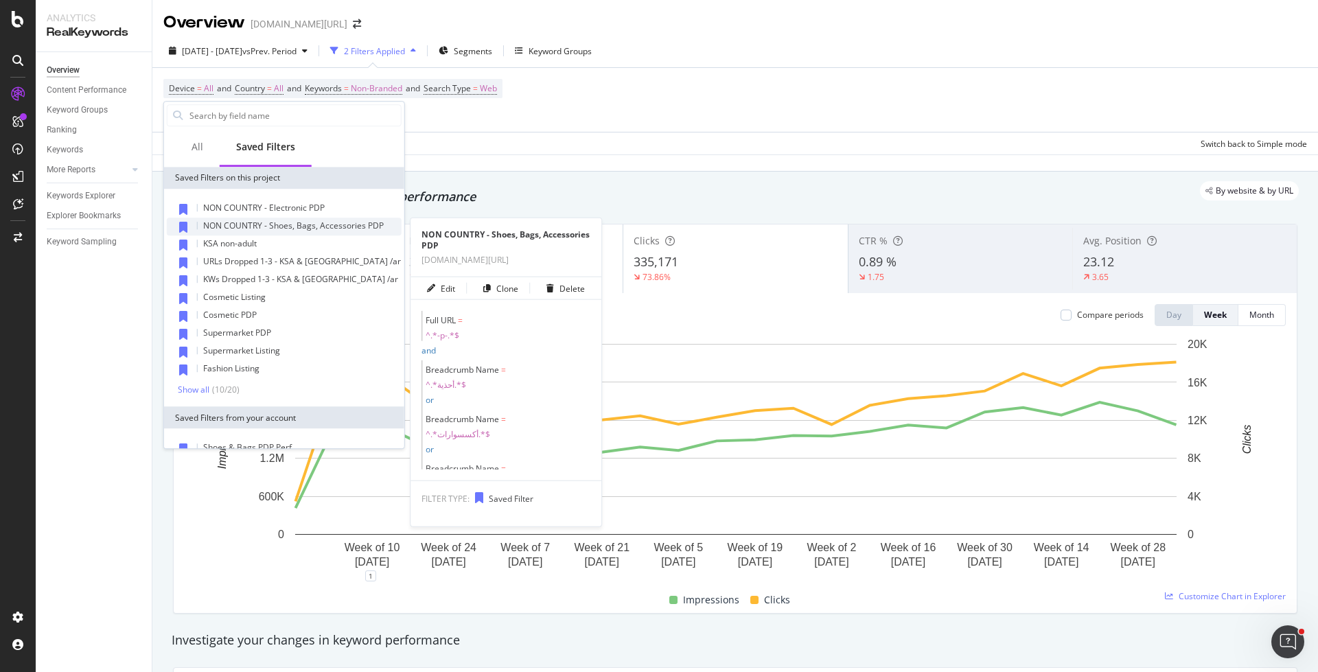
click at [317, 226] on span "NON COUNTRY - Shoes, Bags, Accessories PDP" at bounding box center [293, 226] width 181 height 12
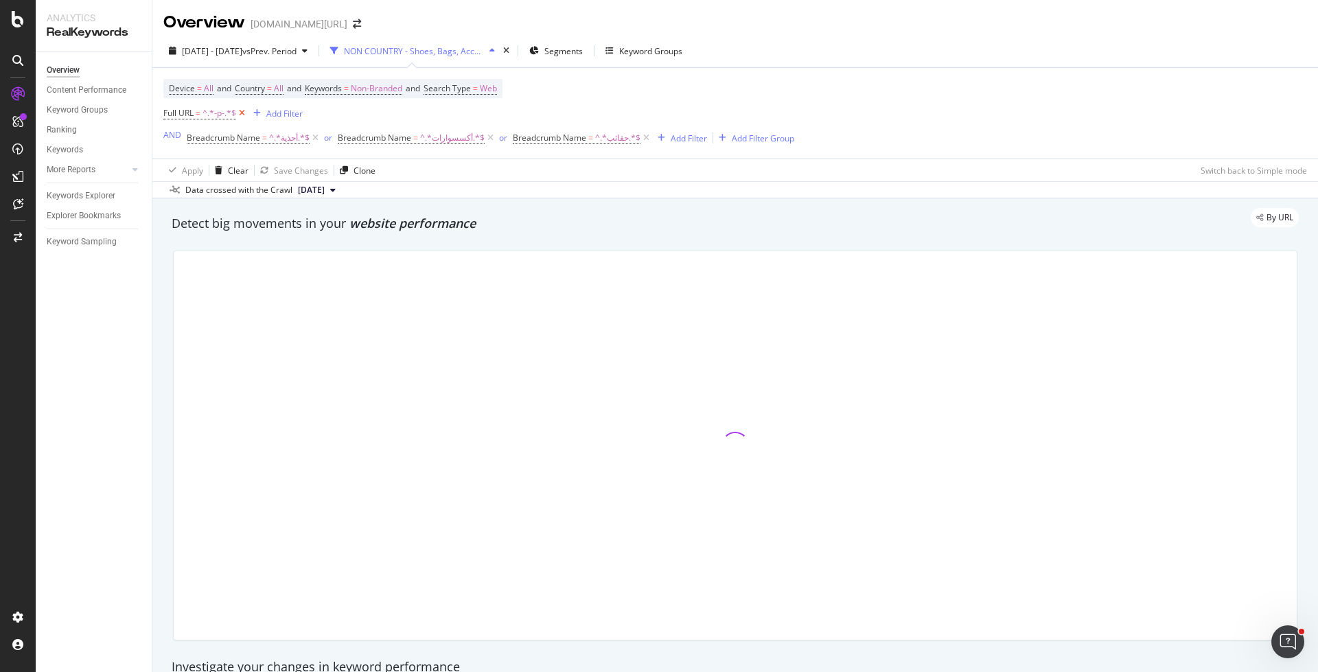
click at [241, 112] on icon at bounding box center [242, 113] width 12 height 14
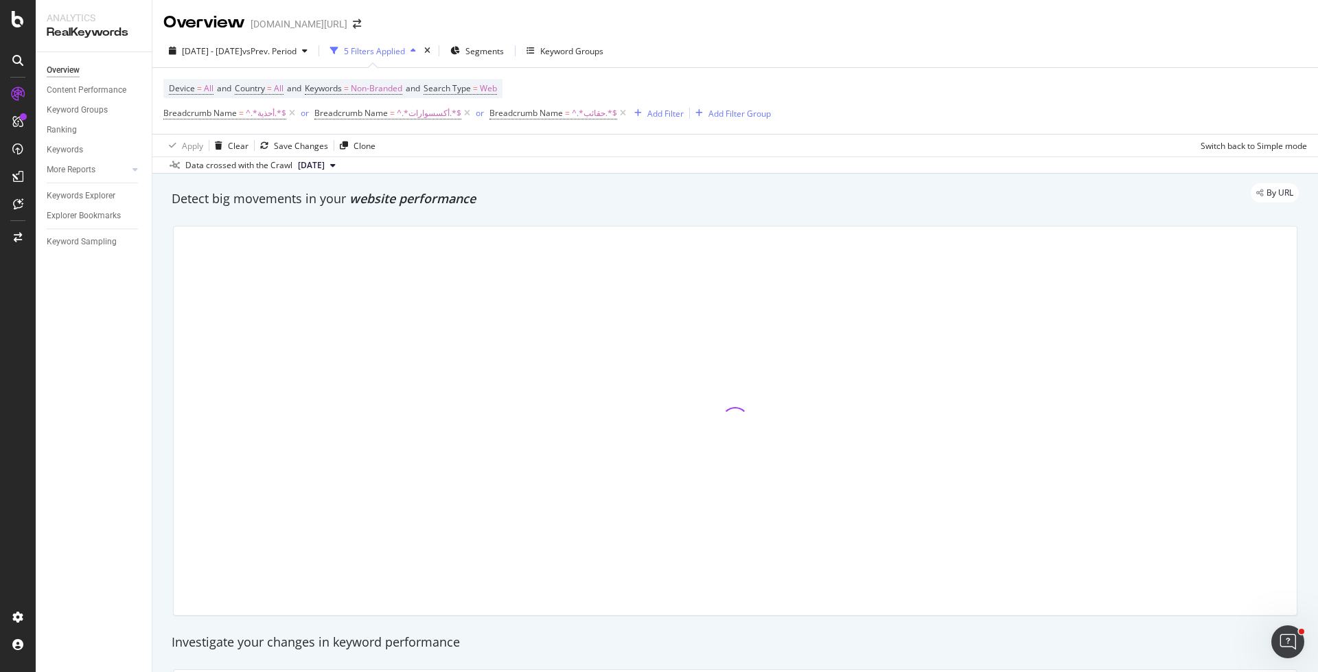
click at [386, 78] on div "Device = All and Country = All and Keywords = Non-Branded and Search Type = Web…" at bounding box center [734, 101] width 1143 height 66
click at [380, 91] on span "Non-Branded" at bounding box center [376, 88] width 51 height 19
click at [365, 117] on span "Non-Branded" at bounding box center [353, 120] width 57 height 12
click at [370, 202] on span "Non-Branded & Anonymized queries" at bounding box center [406, 206] width 140 height 12
click at [468, 135] on div "Non-Branded & Anonymized queries Cancel Add filter Apply" at bounding box center [406, 132] width 184 height 69
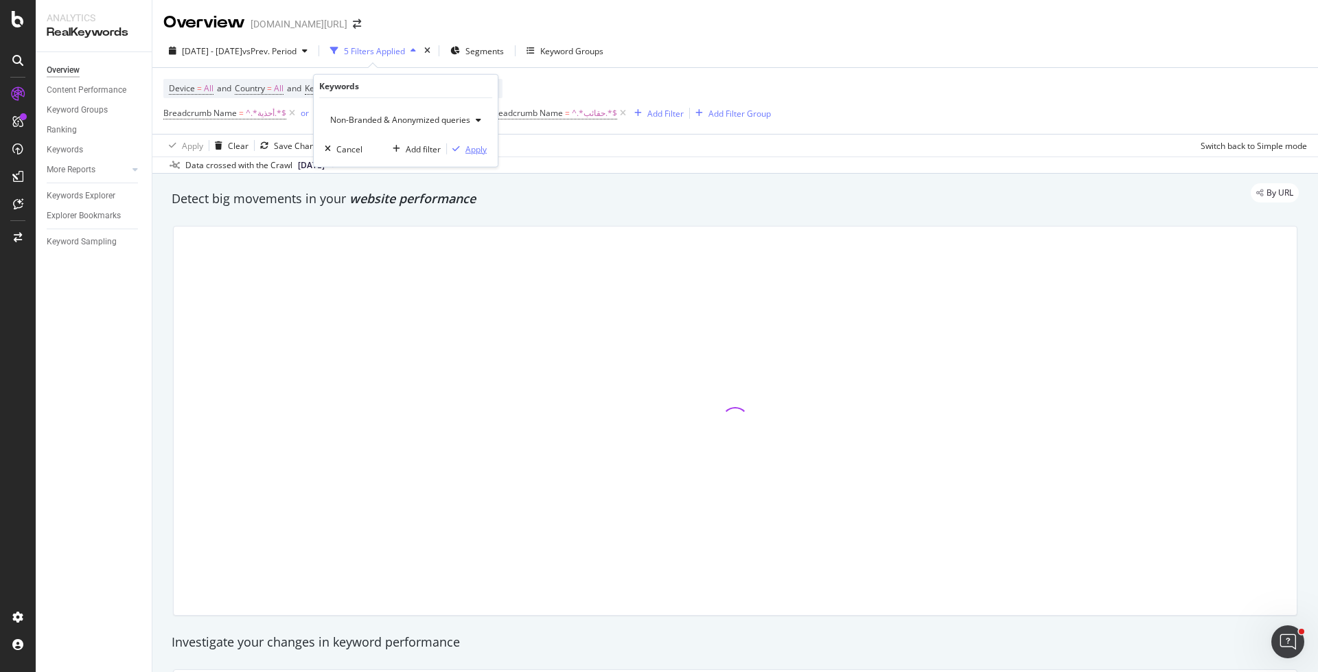
click at [470, 151] on div "Apply" at bounding box center [475, 149] width 21 height 12
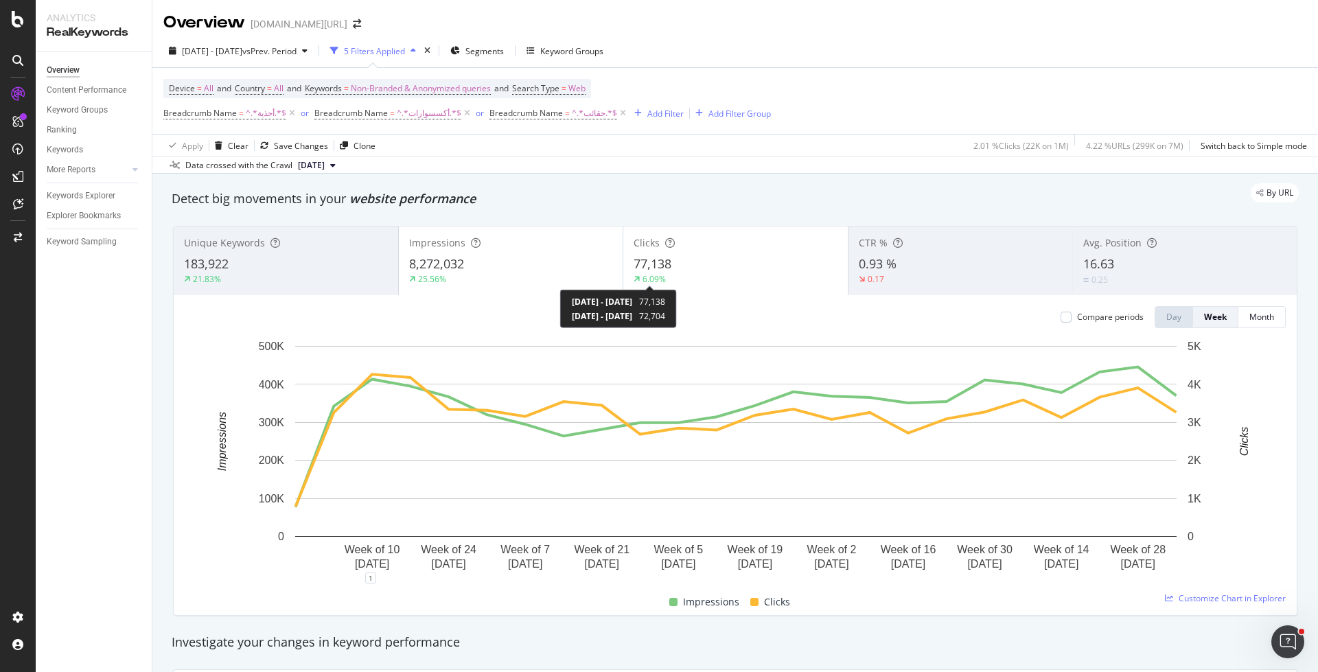
click at [673, 271] on div "77,138" at bounding box center [735, 264] width 204 height 18
